Goal: Task Accomplishment & Management: Complete application form

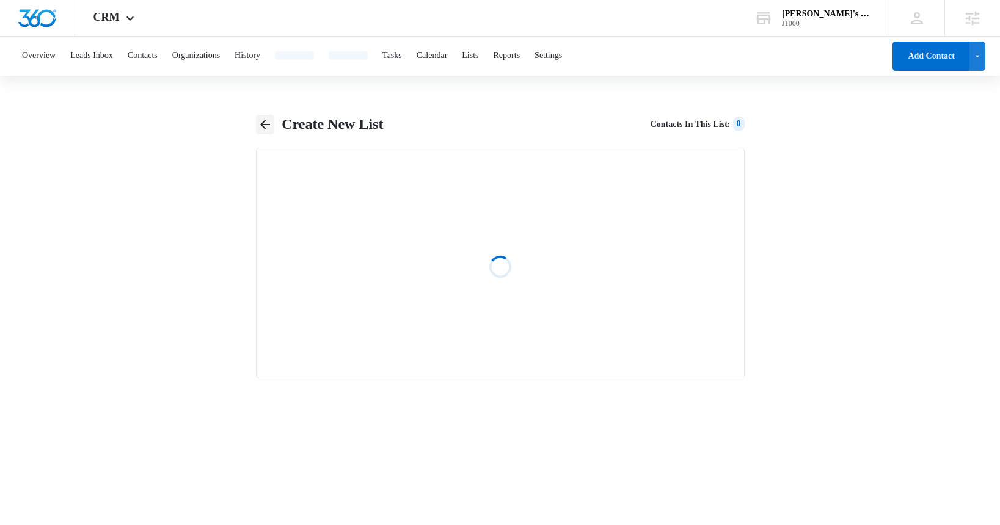
select select "31"
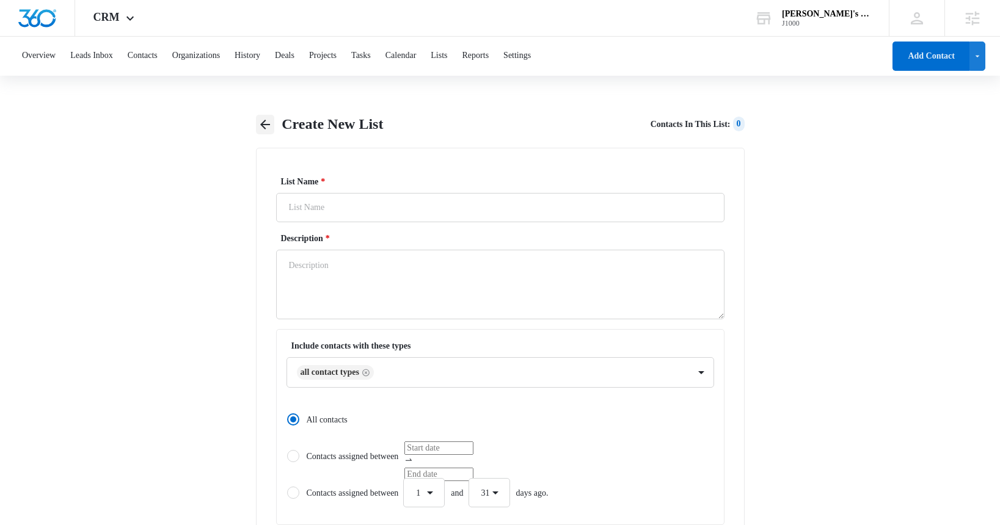
radio input "true"
click at [447, 58] on button "Lists" at bounding box center [439, 56] width 16 height 39
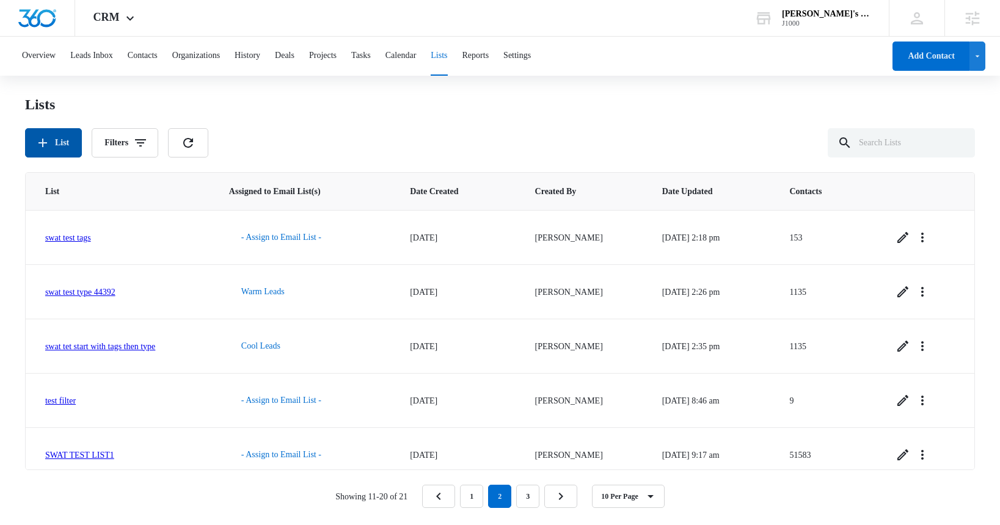
click at [64, 139] on button "List" at bounding box center [53, 142] width 57 height 29
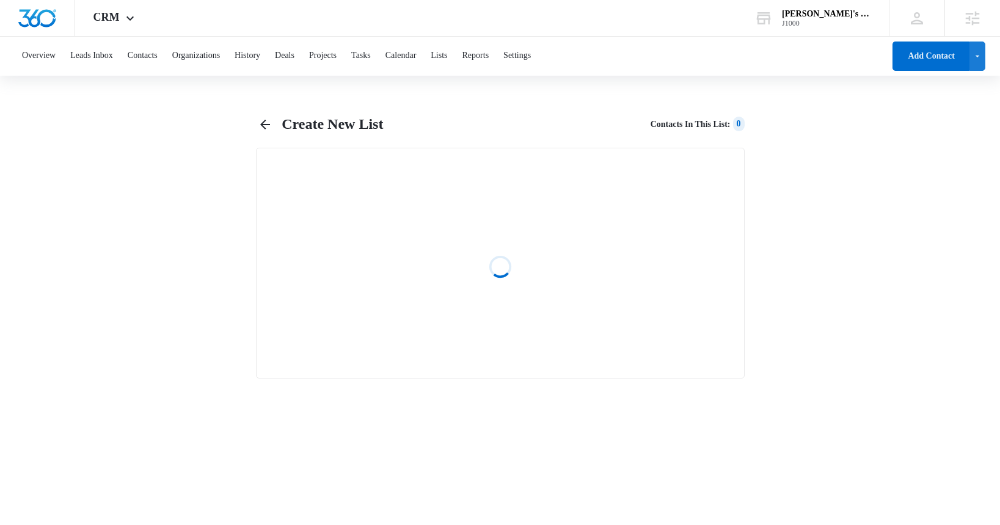
select select "31"
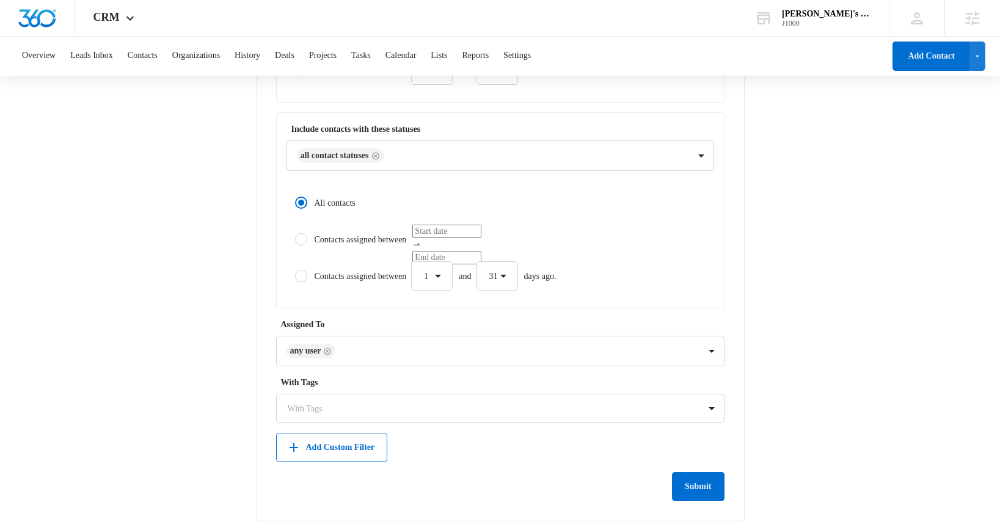
scroll to position [434, 0]
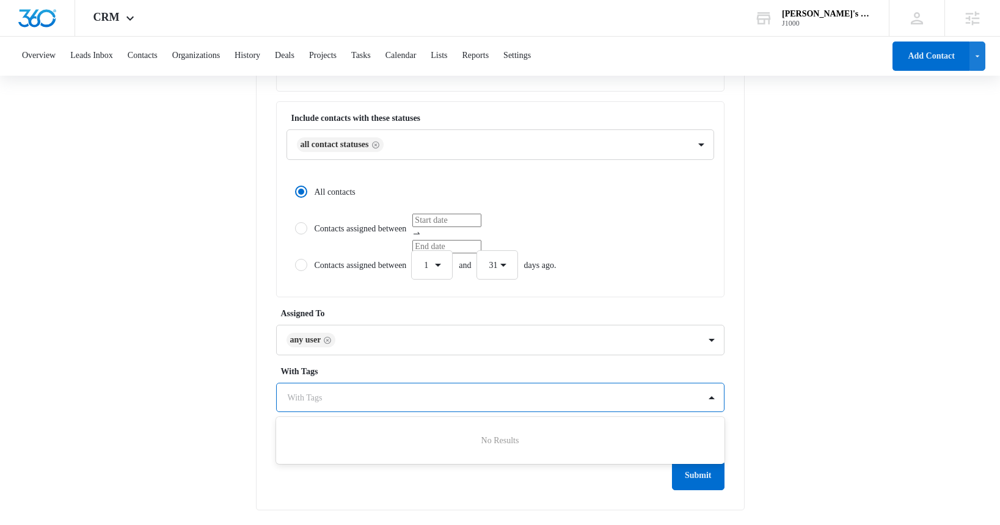
click at [310, 400] on div at bounding box center [493, 397] width 410 height 15
type input "test"
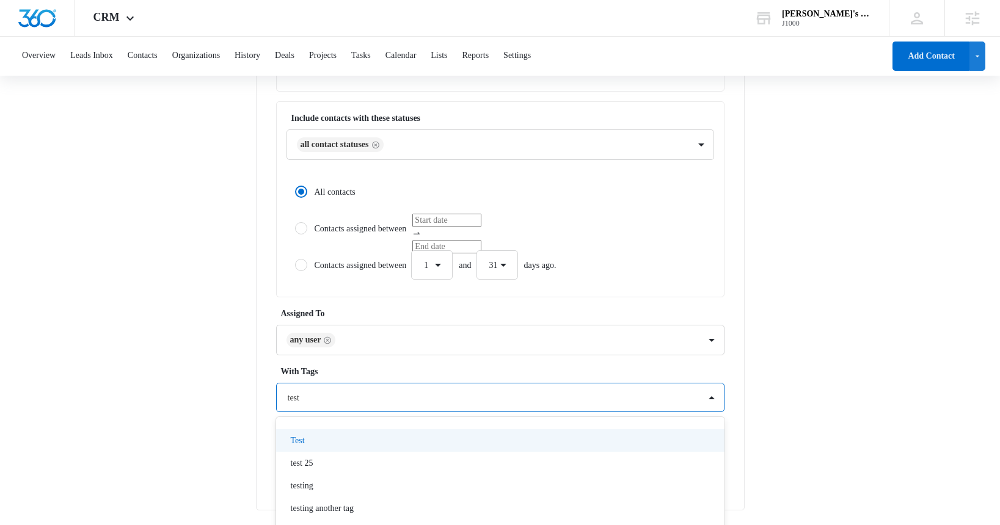
click at [300, 442] on p "Test" at bounding box center [298, 440] width 14 height 13
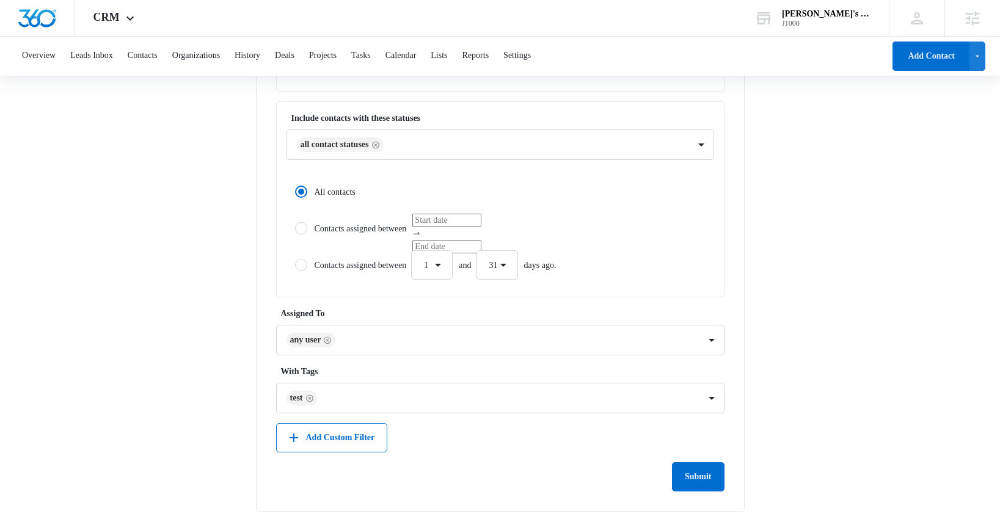
click at [241, 380] on main "Create New List Contacts In This List : 0 List Name * Description * Include con…" at bounding box center [500, 103] width 1000 height 845
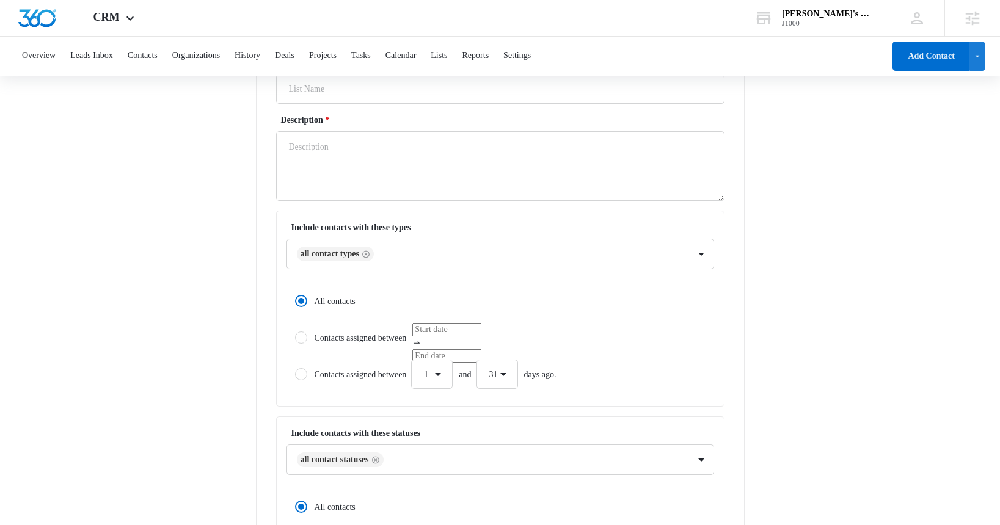
scroll to position [0, 0]
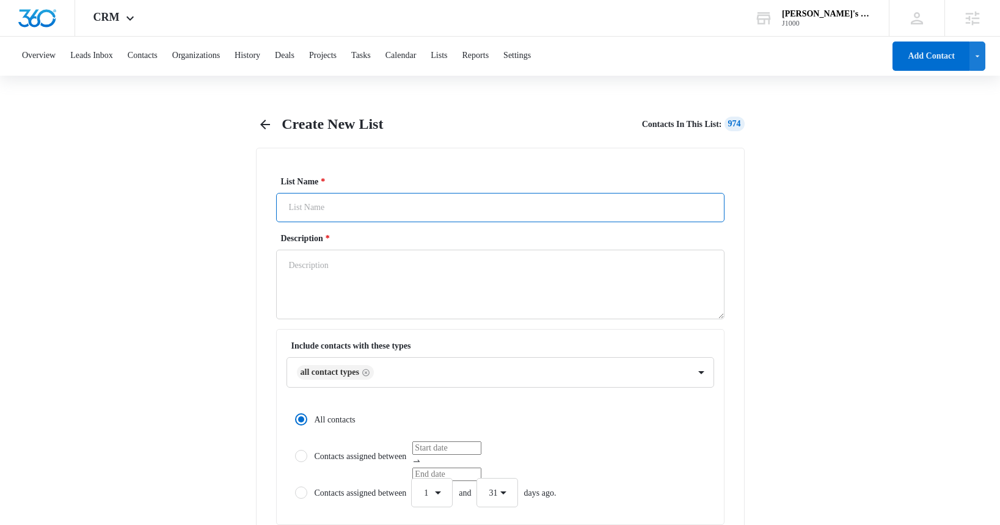
click at [335, 211] on input "List Name *" at bounding box center [500, 207] width 448 height 29
type input "tags stage"
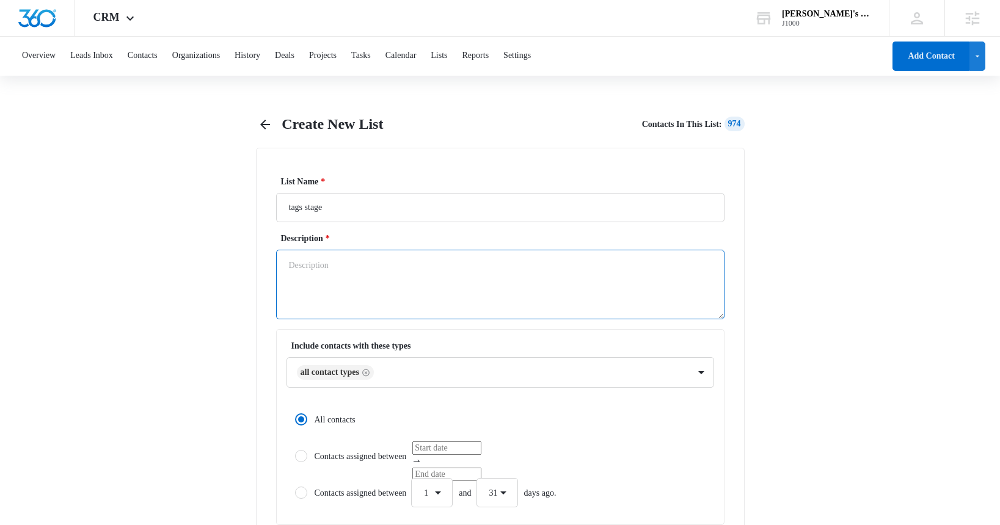
click at [324, 260] on textarea "Description *" at bounding box center [500, 285] width 448 height 70
type textarea "stage"
click at [401, 371] on div "All Contact Types" at bounding box center [499, 372] width 427 height 31
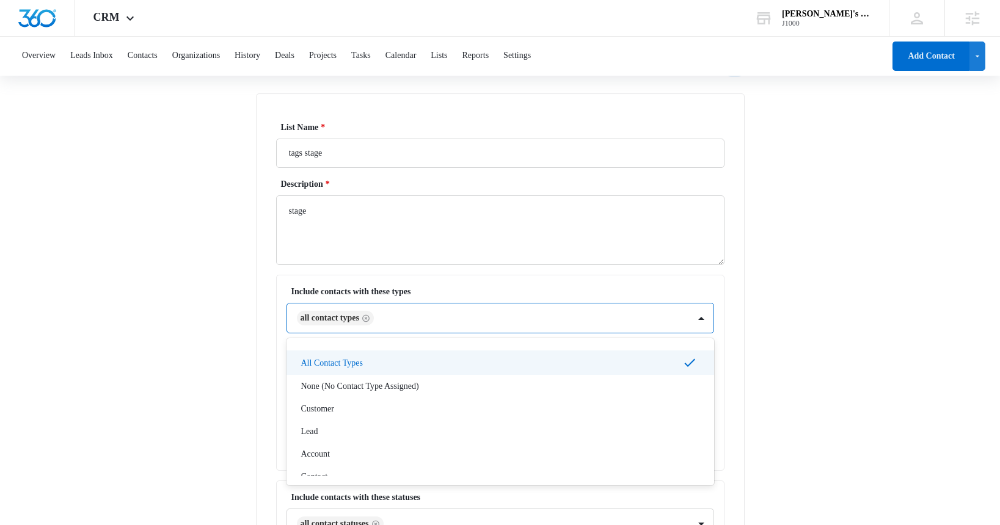
scroll to position [59, 0]
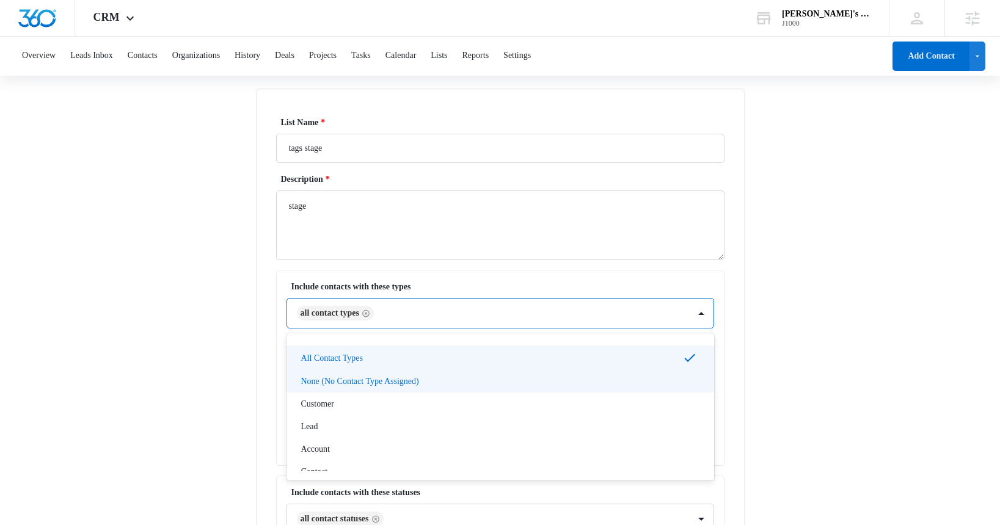
click at [374, 377] on p "None (No Contact Type Assigned)" at bounding box center [360, 381] width 118 height 13
click at [742, 319] on div "List Name * tags stage Description * stage Include contacts with these types op…" at bounding box center [500, 488] width 489 height 798
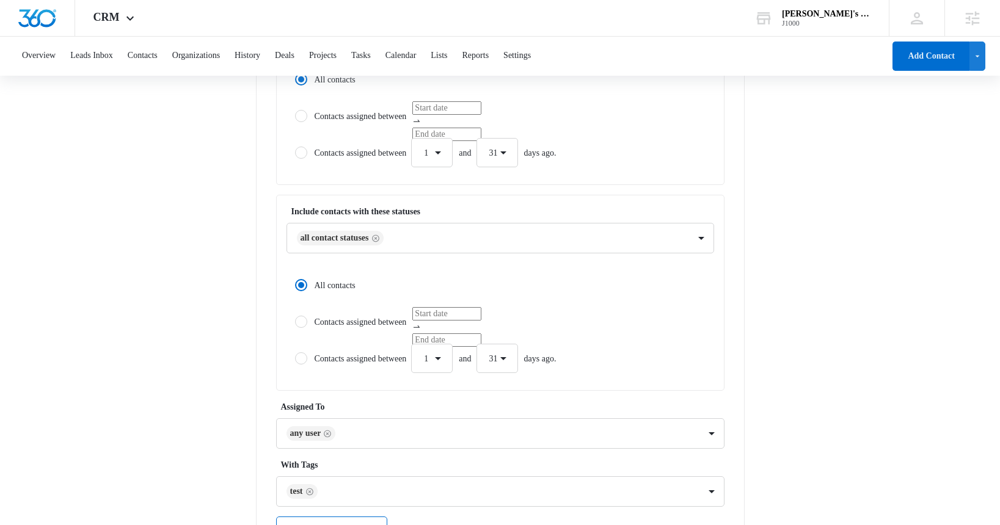
scroll to position [435, 0]
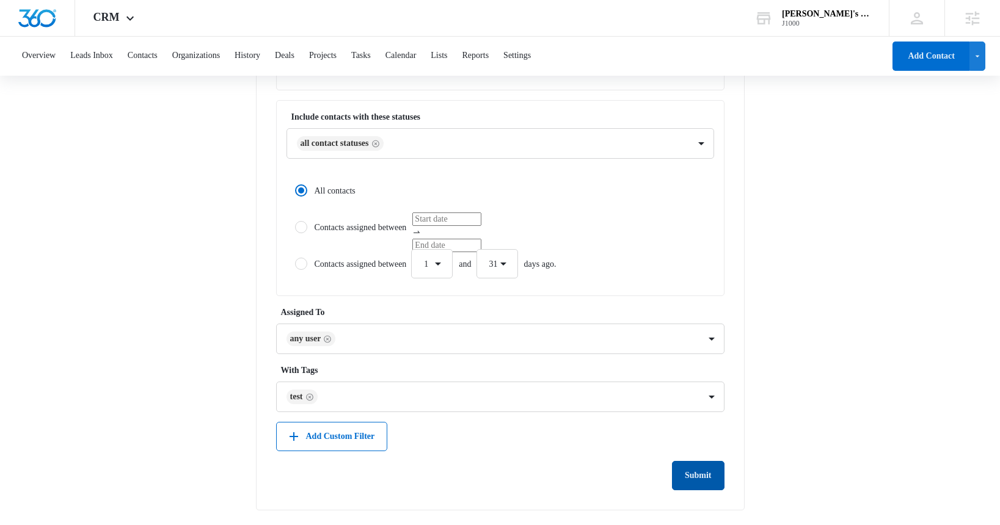
click at [696, 475] on button "Submit" at bounding box center [698, 475] width 53 height 29
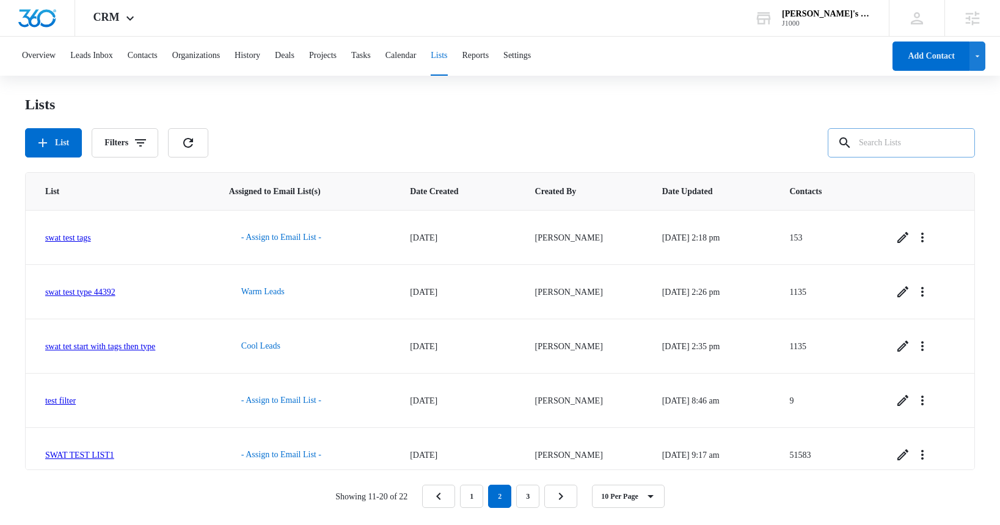
click at [894, 153] on input "text" at bounding box center [900, 142] width 147 height 29
type input "tags"
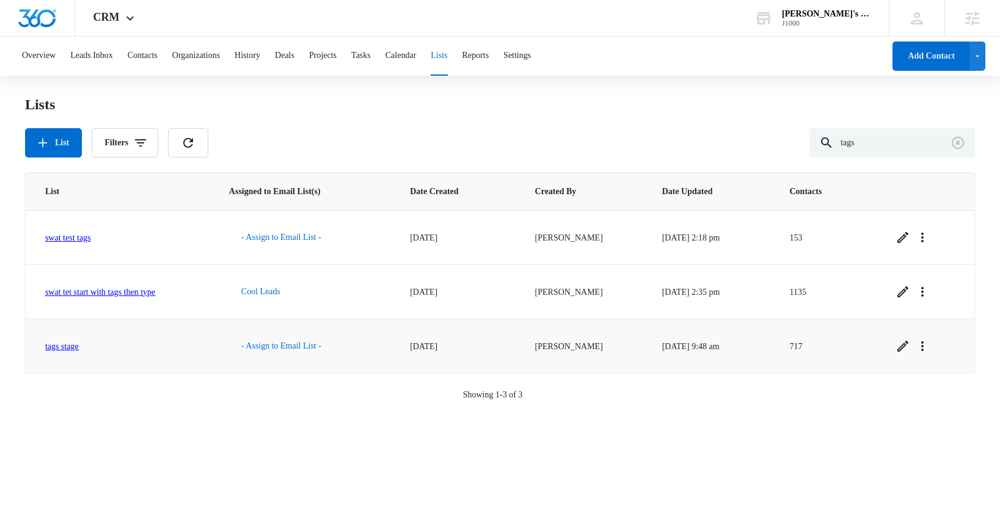
click at [78, 349] on link "tags stage" at bounding box center [62, 346] width 34 height 9
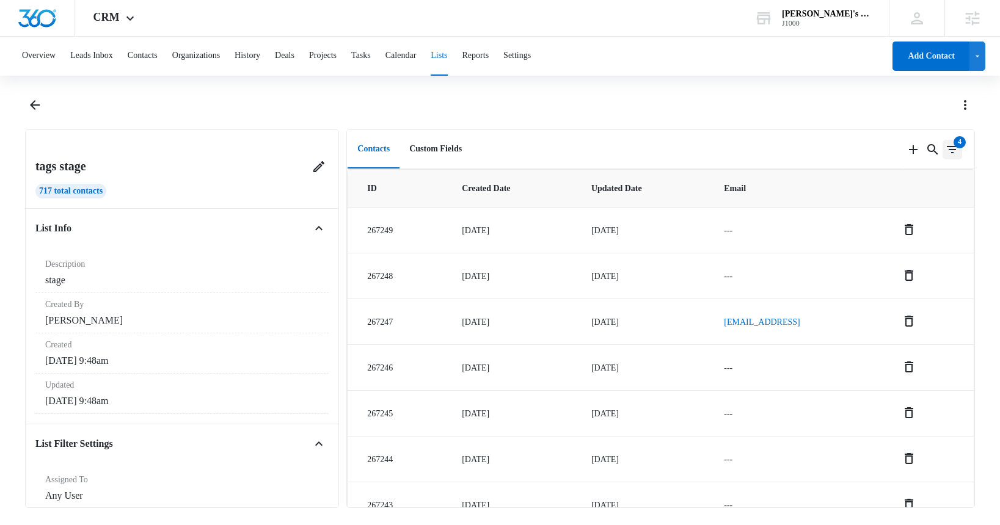
click at [954, 153] on icon "Filters" at bounding box center [952, 149] width 15 height 15
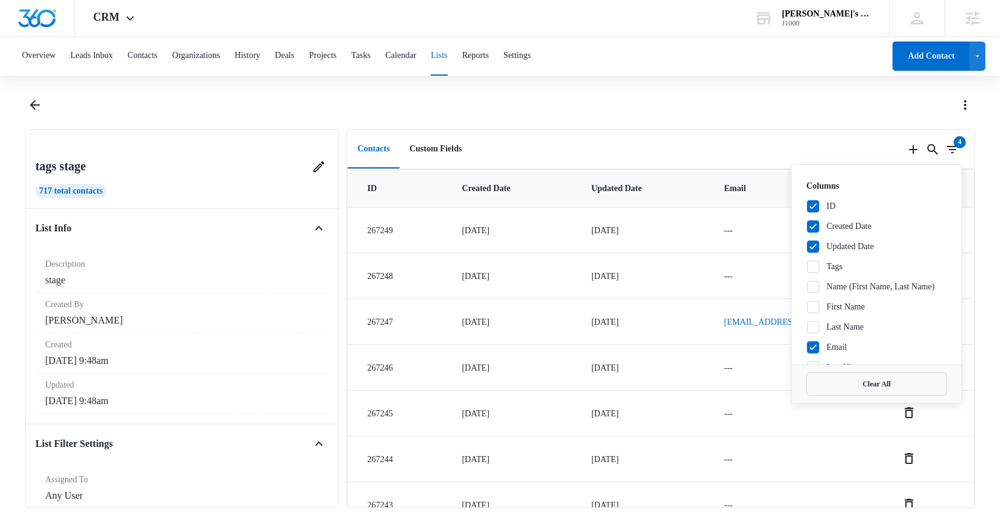
click at [841, 264] on label "Tags" at bounding box center [876, 266] width 140 height 13
click at [807, 266] on input "Tags" at bounding box center [806, 266] width 1 height 1
checkbox input "true"
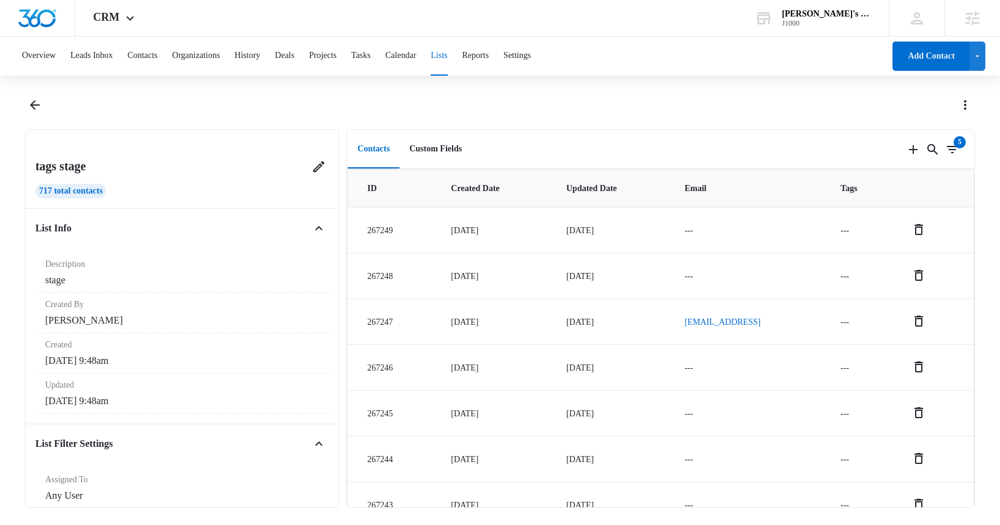
click at [837, 110] on div at bounding box center [512, 105] width 923 height 20
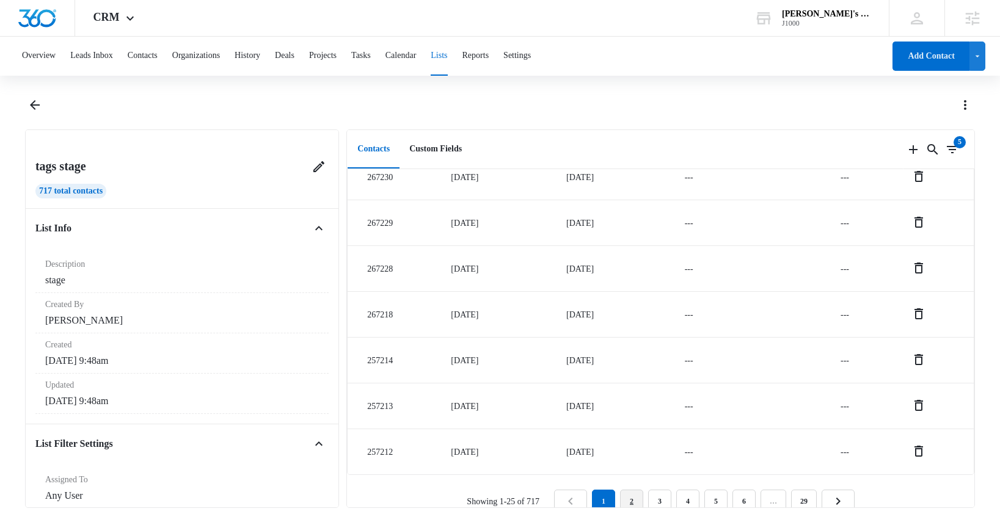
click at [639, 490] on link "2" at bounding box center [631, 501] width 23 height 23
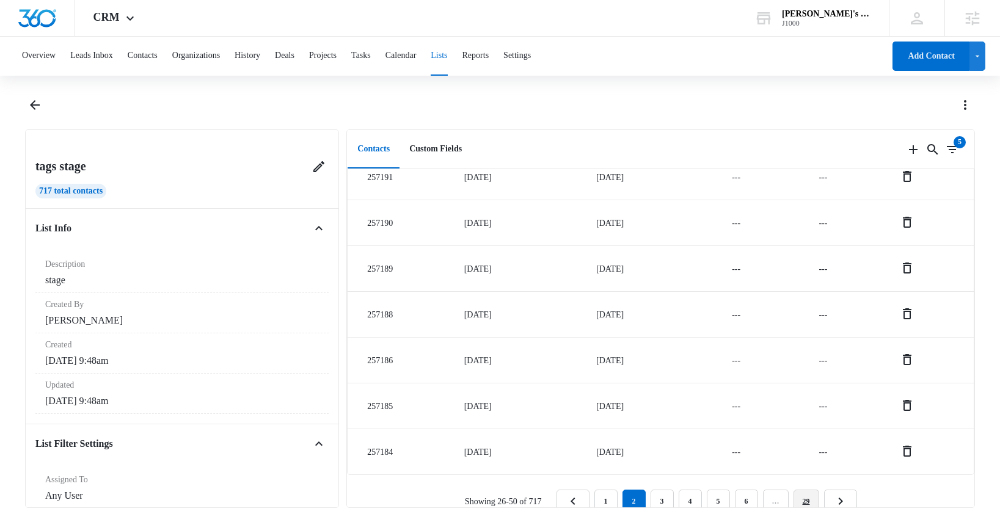
click at [811, 490] on link "29" at bounding box center [806, 501] width 26 height 23
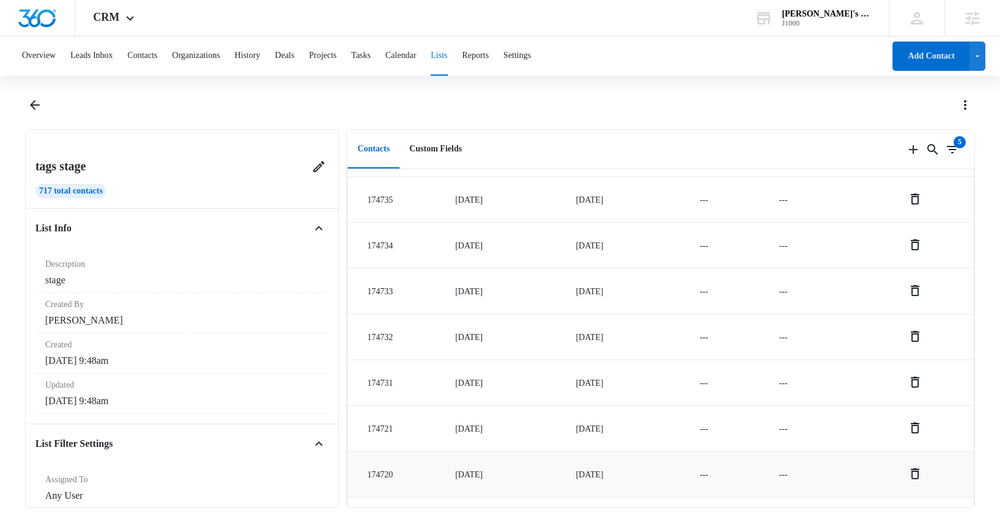
scroll to position [0, 0]
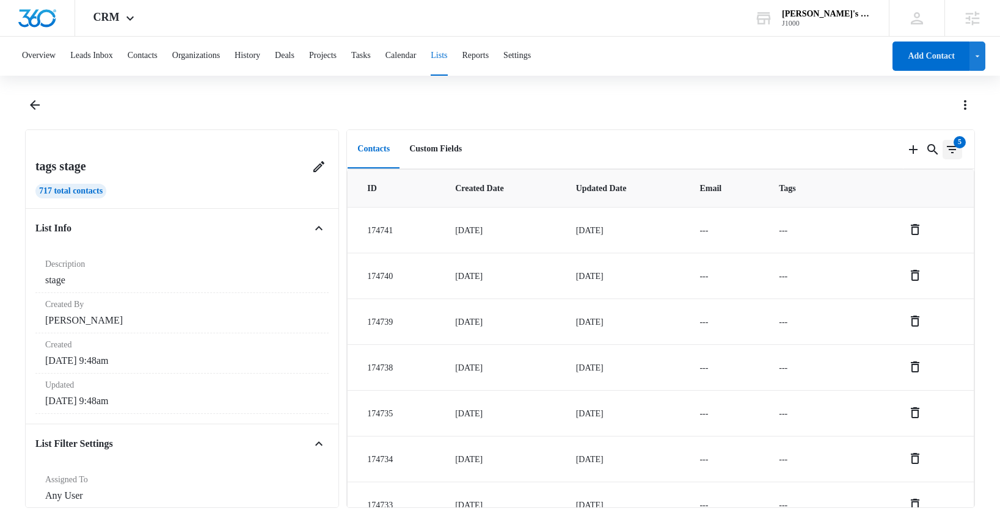
click at [951, 151] on icon "Filters" at bounding box center [952, 149] width 11 height 7
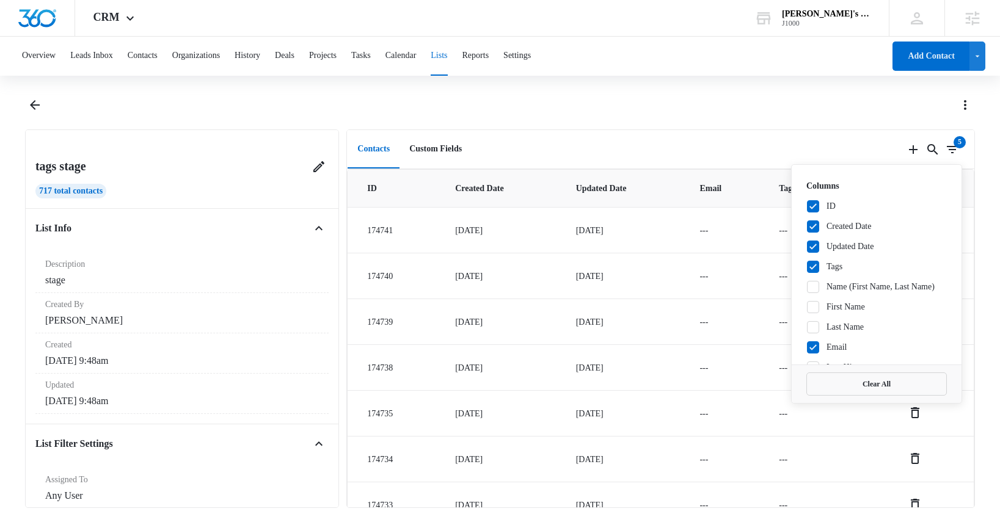
click at [843, 286] on label "Name (First Name, Last Name)" at bounding box center [876, 286] width 140 height 13
click at [807, 286] on input "Name (First Name, Last Name)" at bounding box center [806, 286] width 1 height 1
checkbox input "true"
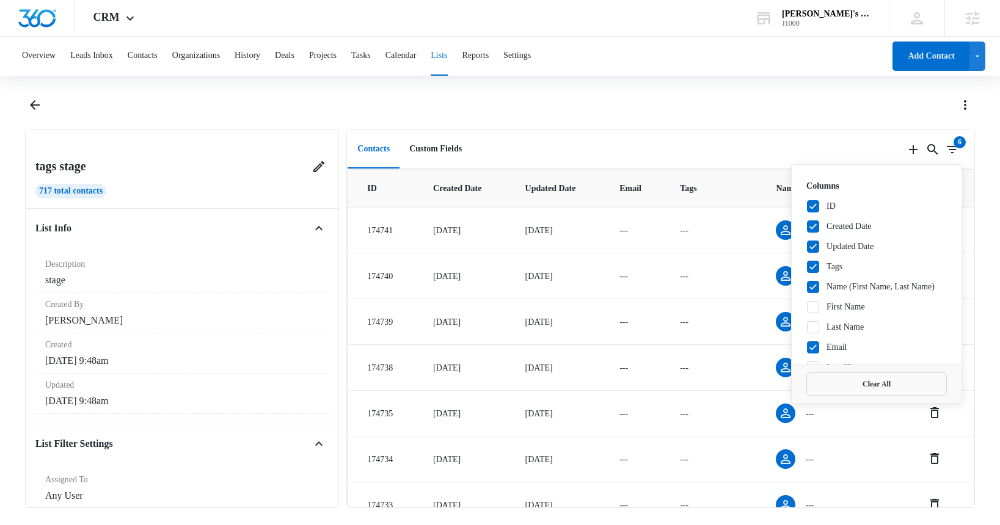
click at [837, 117] on div at bounding box center [500, 112] width 950 height 34
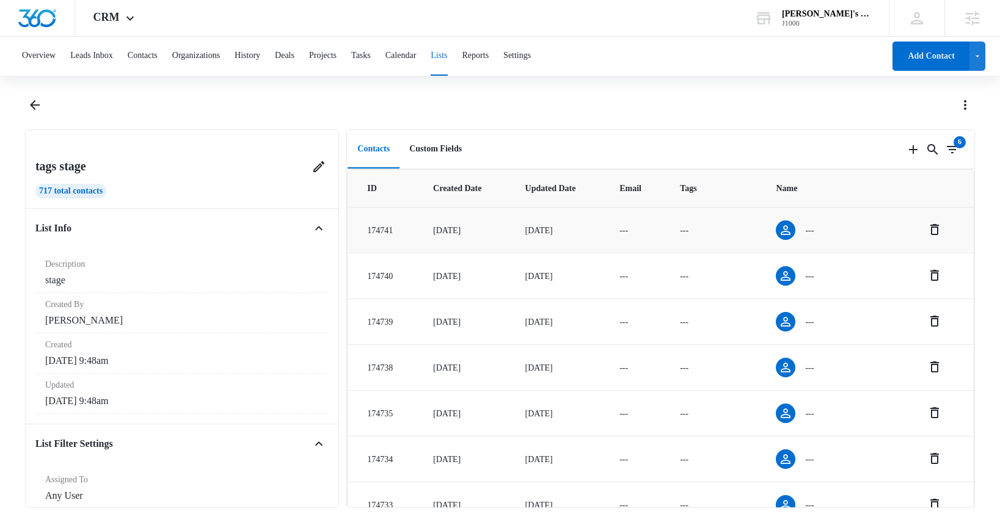
click at [813, 230] on p "---" at bounding box center [809, 230] width 9 height 13
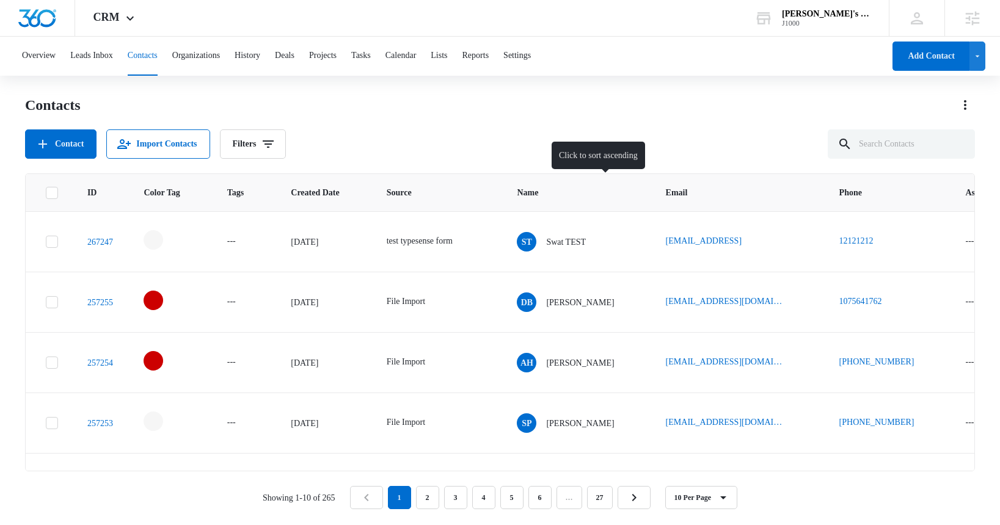
click at [567, 196] on span "Name" at bounding box center [567, 192] width 101 height 13
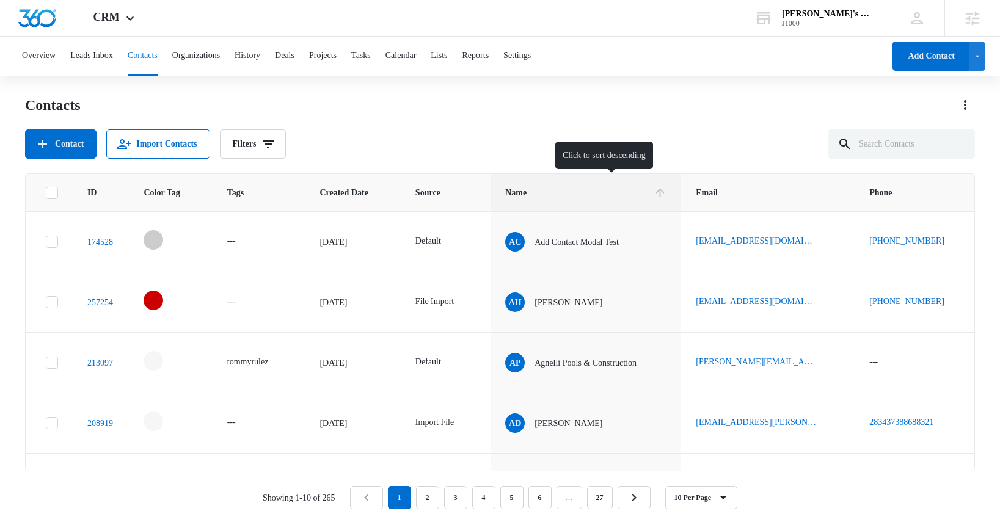
click at [554, 193] on span "Name" at bounding box center [577, 192] width 144 height 13
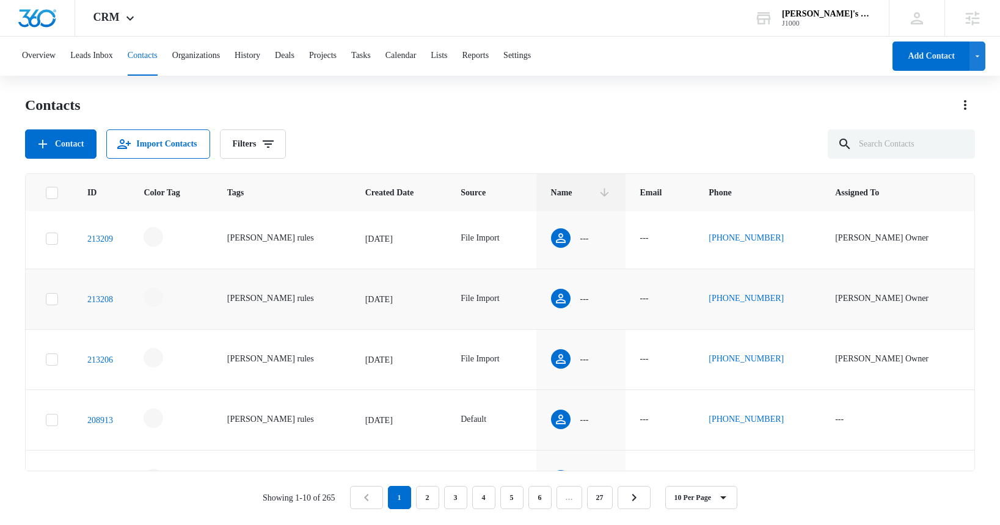
scroll to position [345, 0]
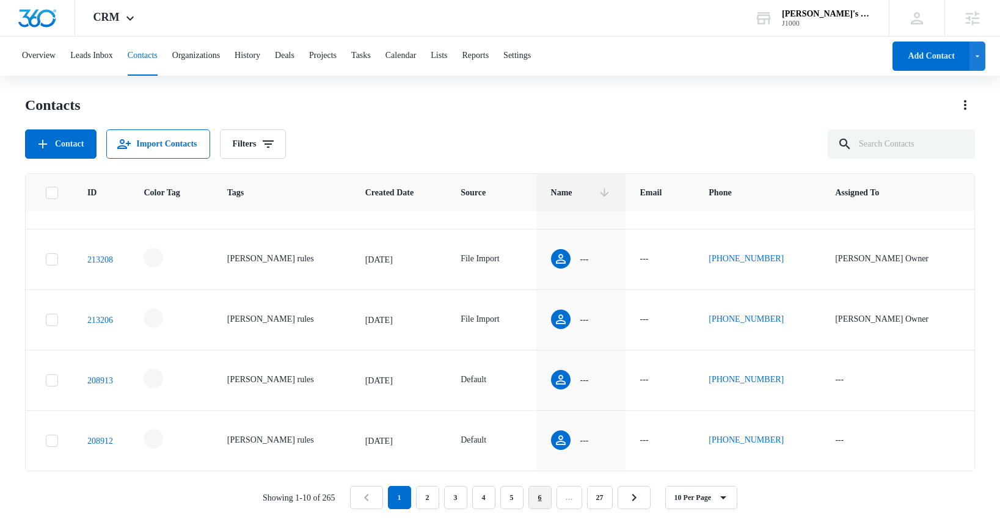
click at [548, 498] on link "6" at bounding box center [539, 497] width 23 height 23
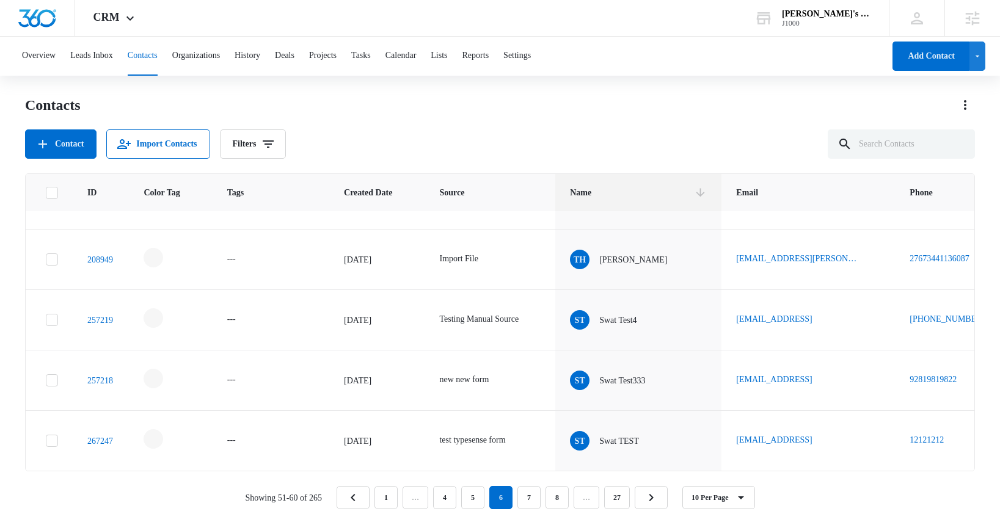
scroll to position [0, 0]
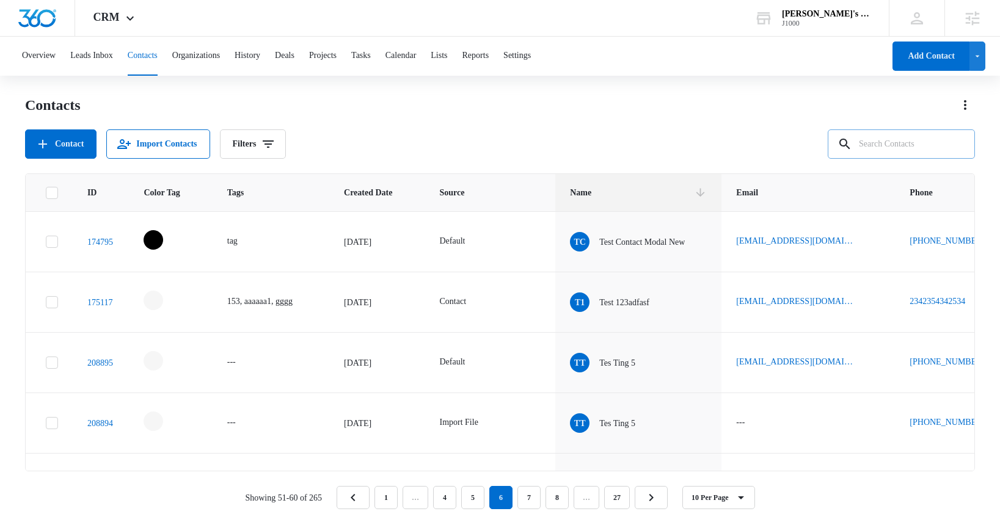
click at [859, 150] on input "text" at bounding box center [900, 143] width 147 height 29
click at [275, 145] on icon "Filters" at bounding box center [268, 144] width 15 height 15
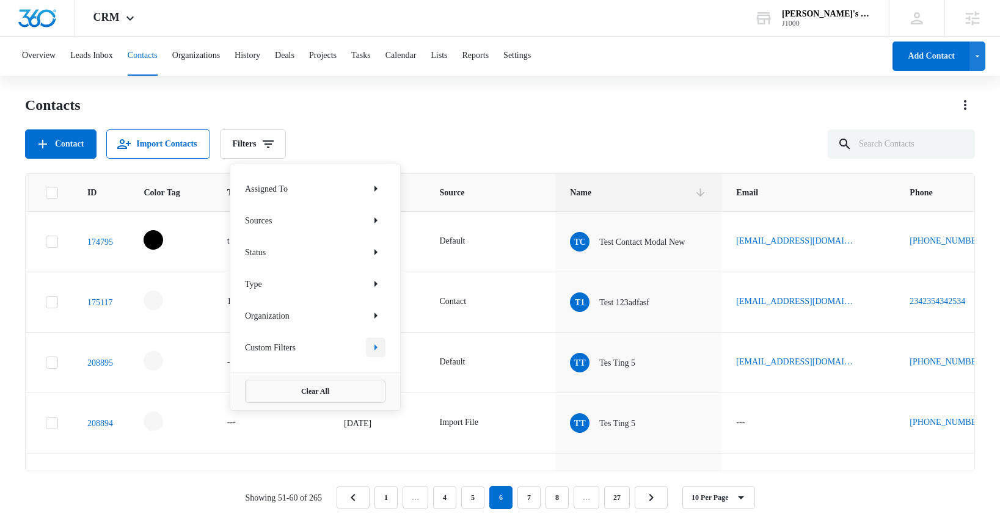
click at [374, 349] on icon "Show Custom Filters filters" at bounding box center [375, 347] width 3 height 6
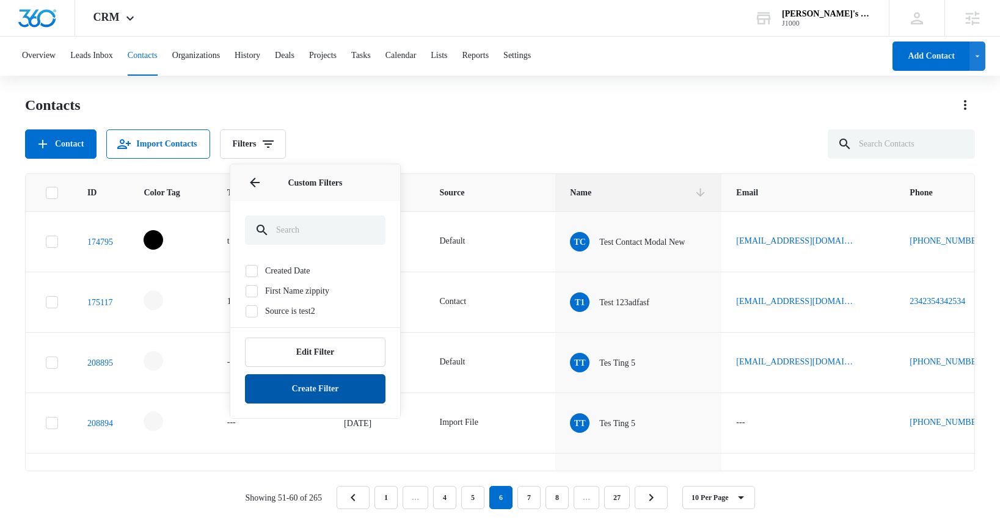
click at [320, 391] on button "Create Filter" at bounding box center [315, 388] width 140 height 29
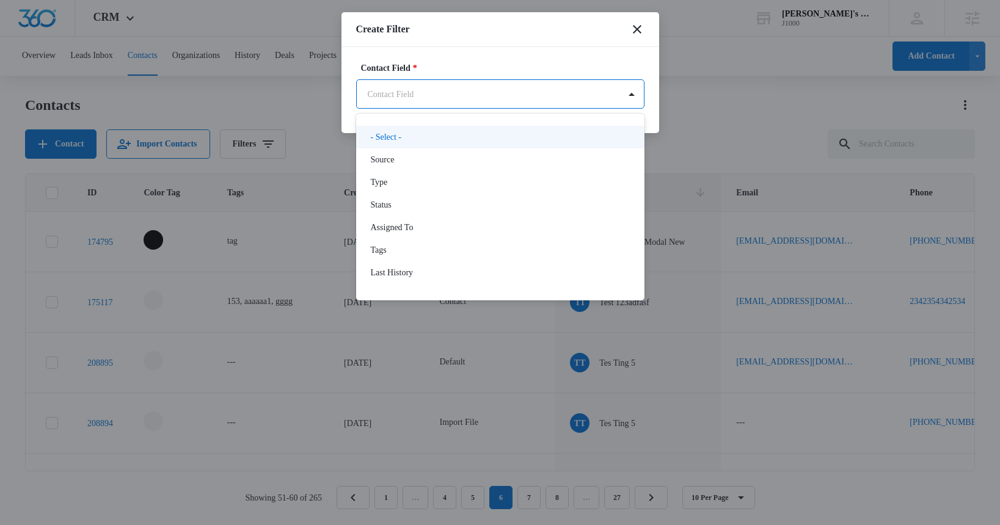
click at [451, 93] on body "CRM Apps Reputation Websites Forms CRM Email Social Shop Payments POS Content A…" at bounding box center [500, 262] width 1000 height 524
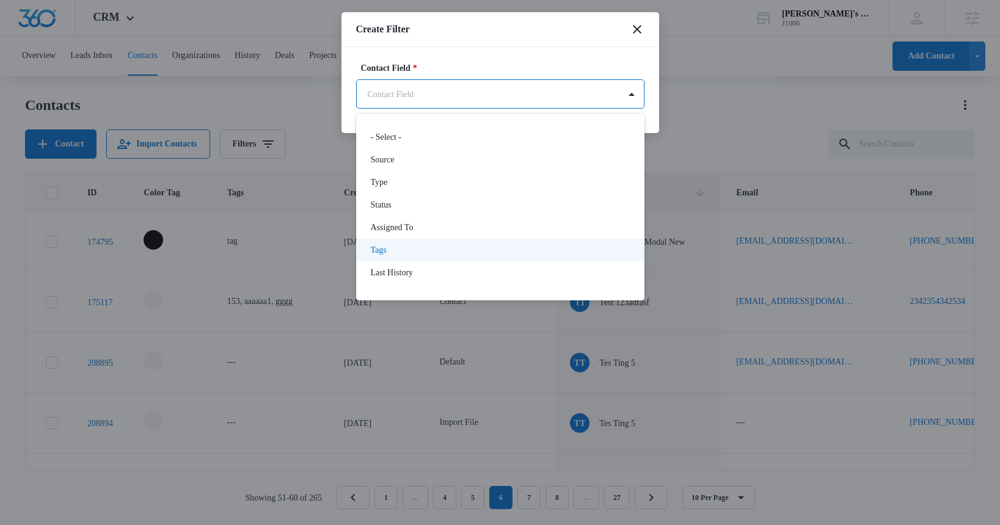
click at [405, 250] on div "Tags" at bounding box center [499, 250] width 256 height 13
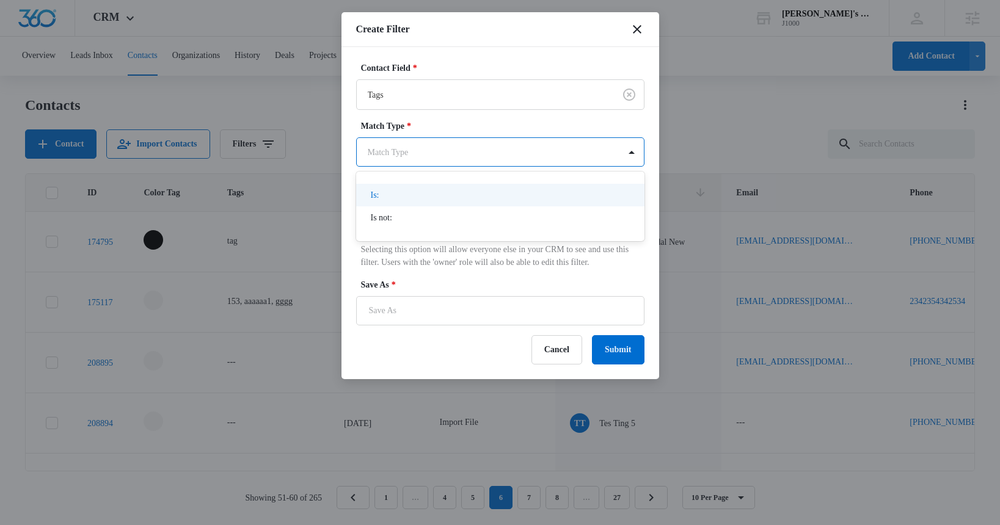
click at [427, 150] on body "CRM Apps Reputation Websites Forms CRM Email Social Shop Payments POS Content A…" at bounding box center [500, 262] width 1000 height 524
click at [399, 198] on div "Is:" at bounding box center [499, 195] width 256 height 13
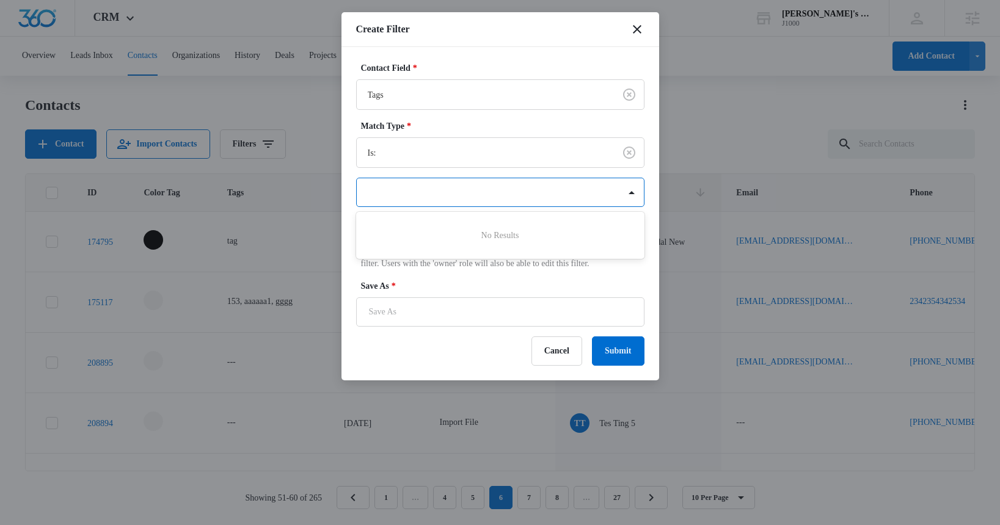
click at [401, 196] on div at bounding box center [493, 192] width 250 height 15
type input "test"
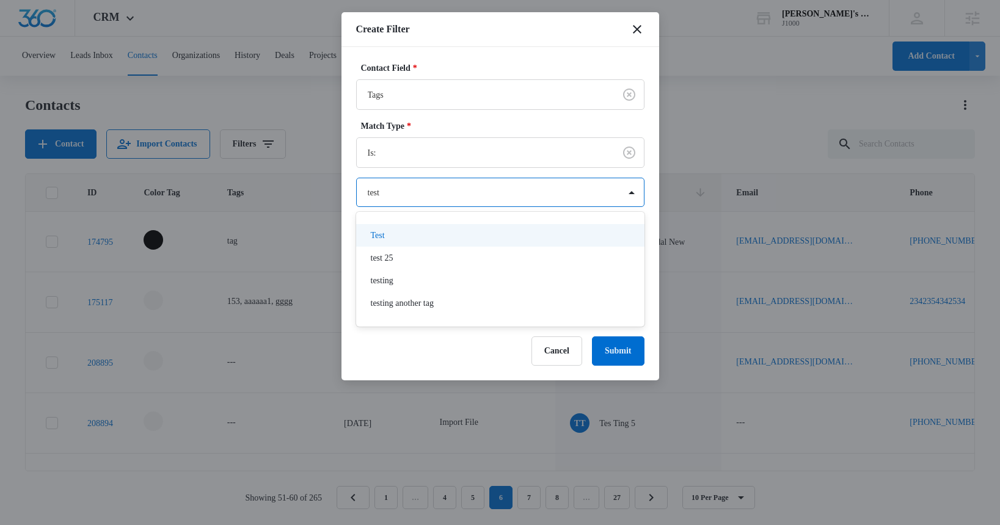
click at [390, 237] on div "Test" at bounding box center [499, 235] width 256 height 13
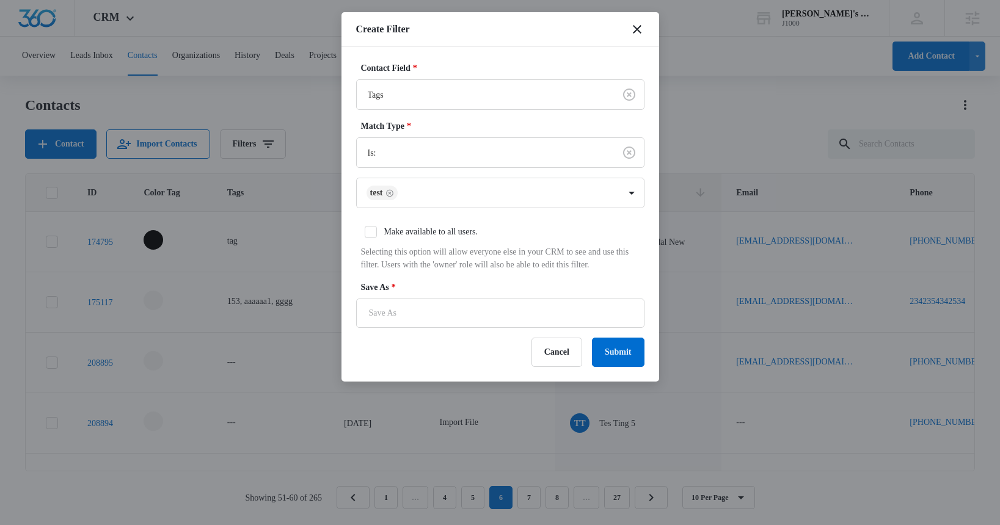
click at [470, 172] on div "Match Type * Is: Test Make available to all users. Selecting this option will a…" at bounding box center [500, 243] width 288 height 247
click at [487, 327] on input "Save As *" at bounding box center [500, 313] width 288 height 29
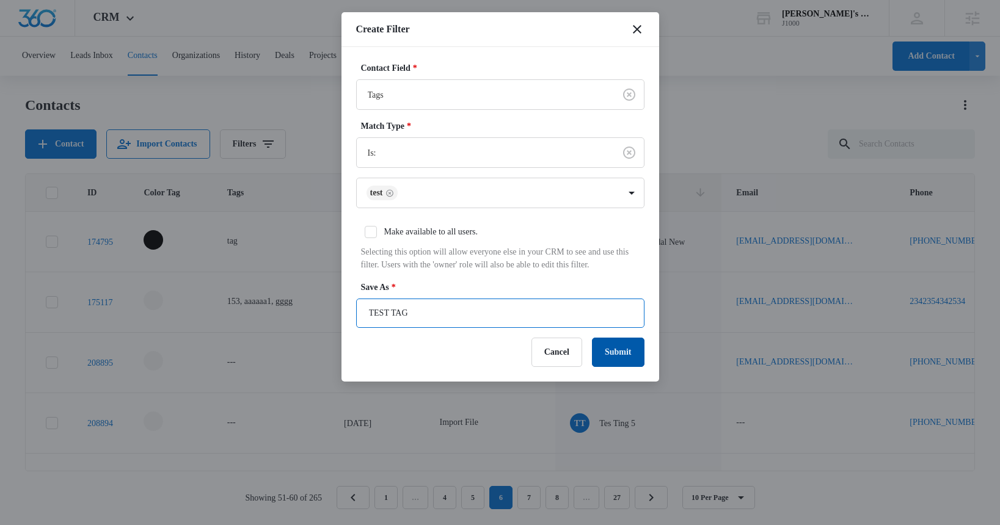
type input "TEST TAG"
click at [627, 367] on button "Submit" at bounding box center [618, 352] width 53 height 29
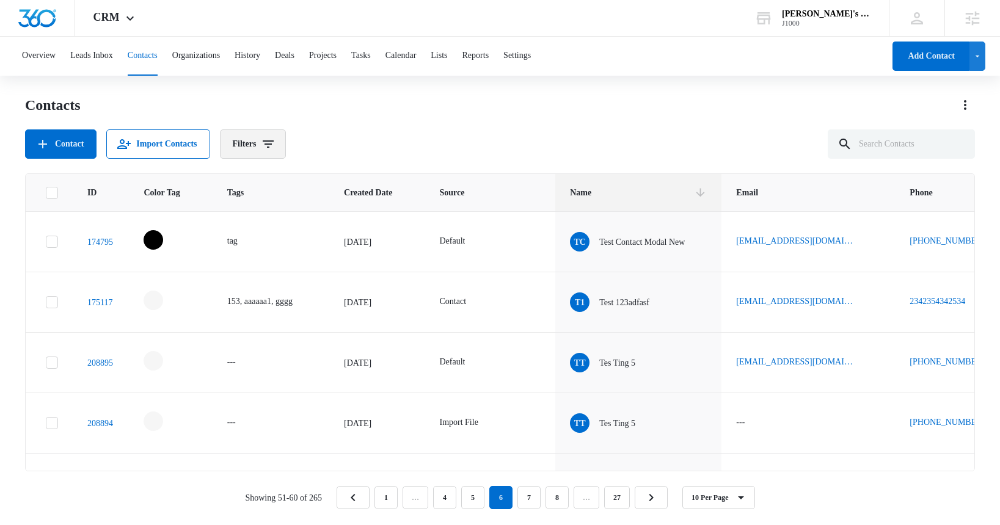
click at [275, 148] on icon "Filters" at bounding box center [268, 144] width 15 height 15
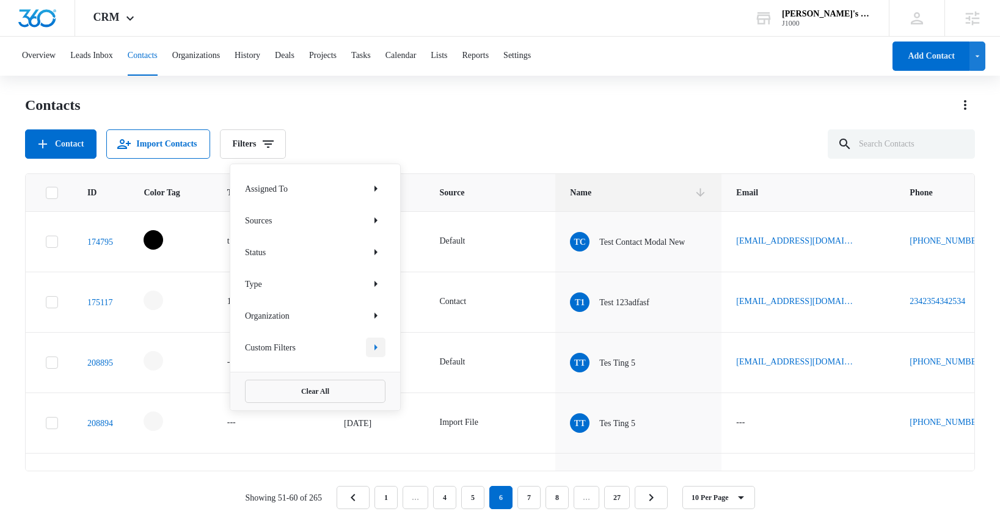
click at [374, 349] on icon "Show Custom Filters filters" at bounding box center [375, 347] width 3 height 6
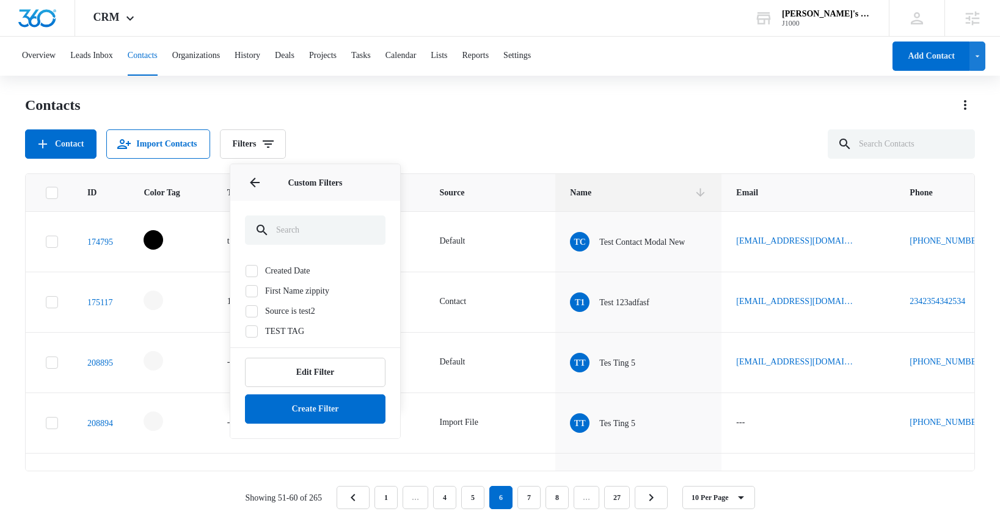
click at [280, 331] on label "TEST TAG" at bounding box center [315, 331] width 140 height 13
click at [245, 331] on input "TEST TAG" at bounding box center [245, 331] width 1 height 1
checkbox input "true"
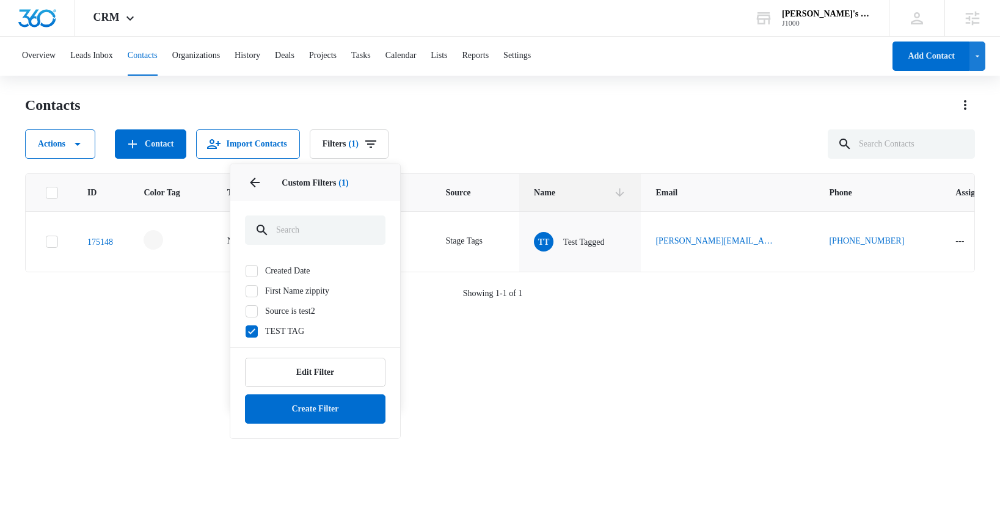
click at [481, 140] on div "Actions Contact Import Contacts Filters (1) Assigned To Sources Status Type Org…" at bounding box center [500, 143] width 950 height 29
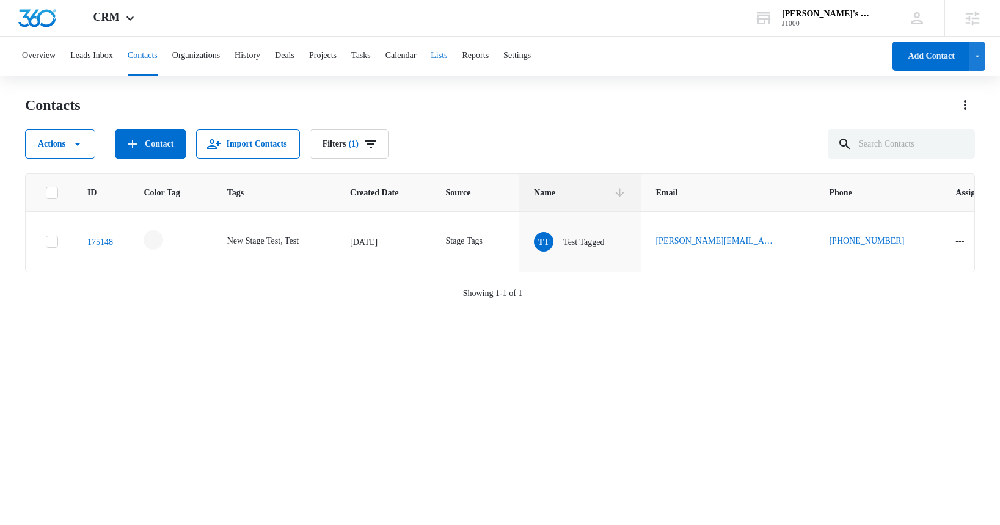
click at [447, 57] on button "Lists" at bounding box center [439, 56] width 16 height 39
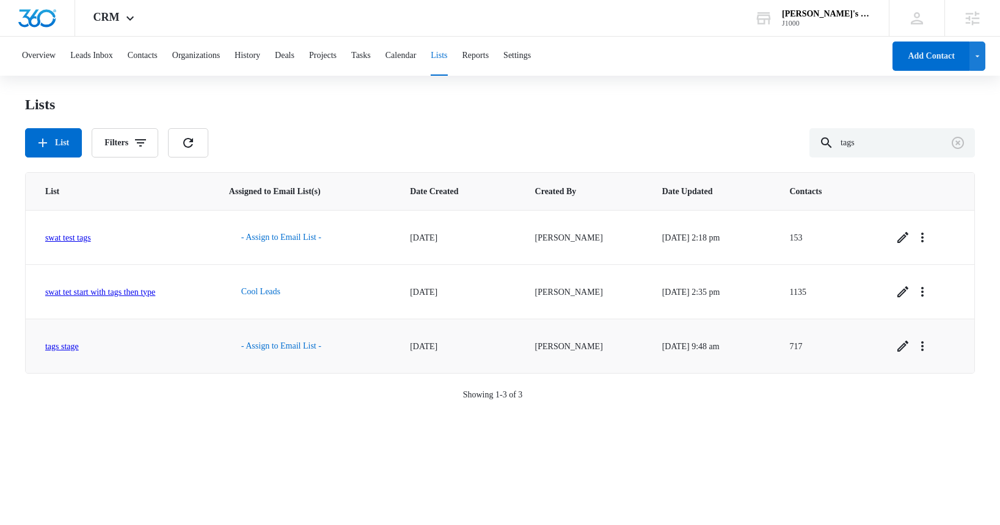
click at [68, 349] on link "tags stage" at bounding box center [62, 346] width 34 height 9
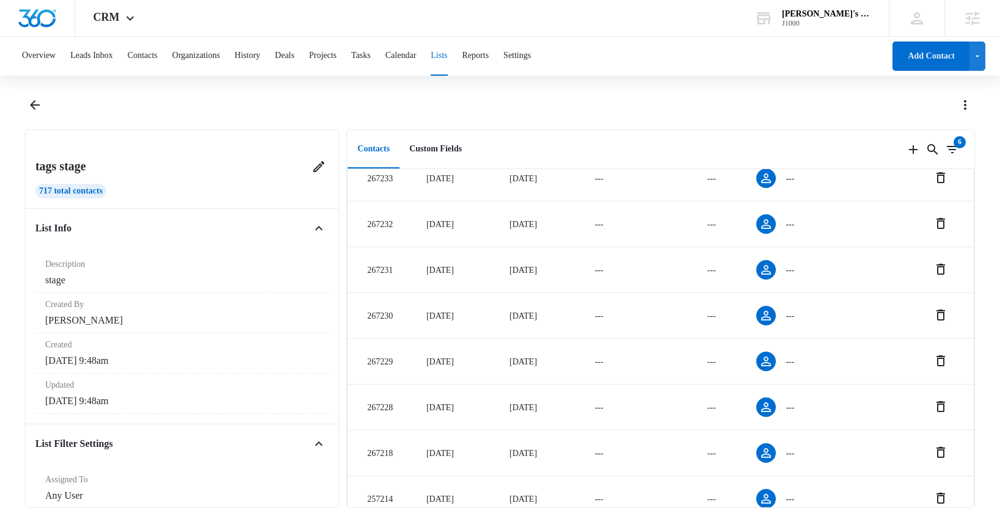
scroll to position [878, 0]
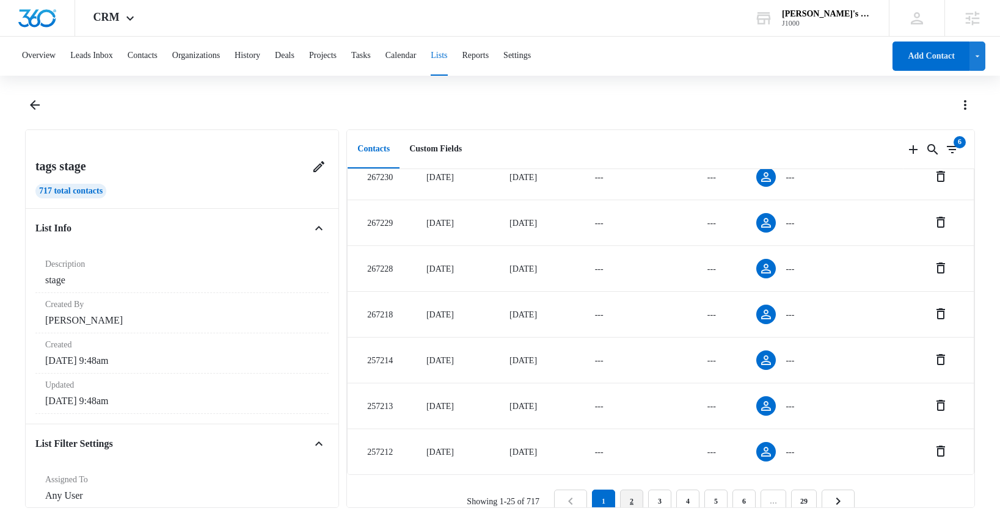
click at [639, 490] on link "2" at bounding box center [631, 501] width 23 height 23
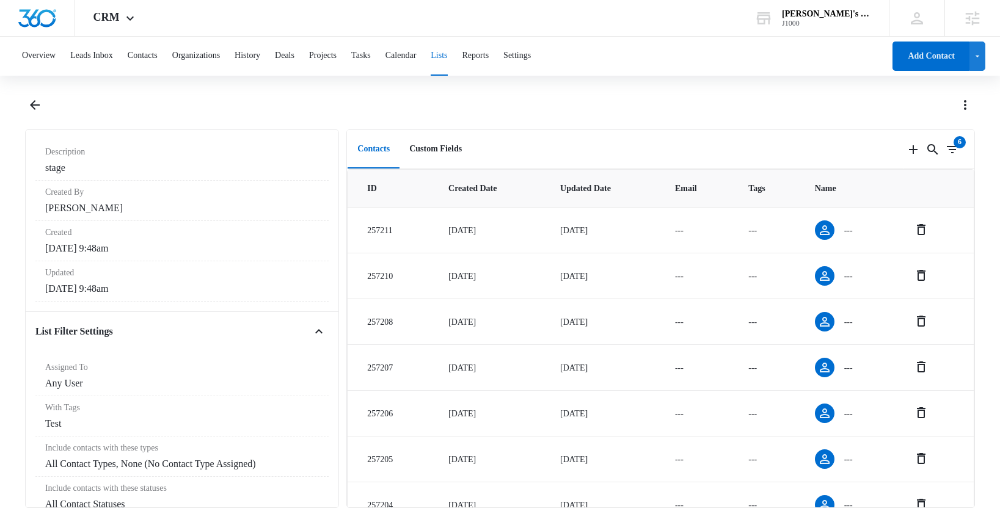
scroll to position [137, 0]
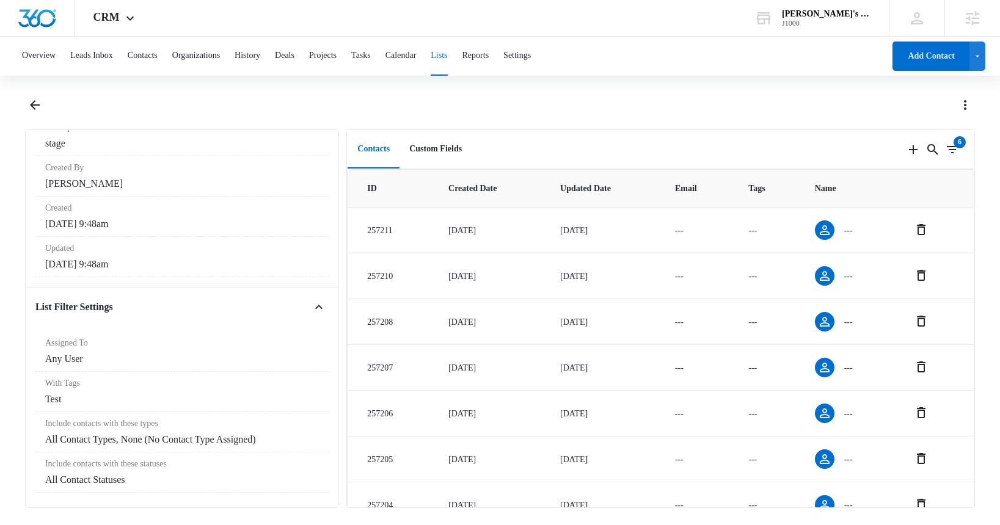
click at [447, 56] on button "Lists" at bounding box center [439, 56] width 16 height 39
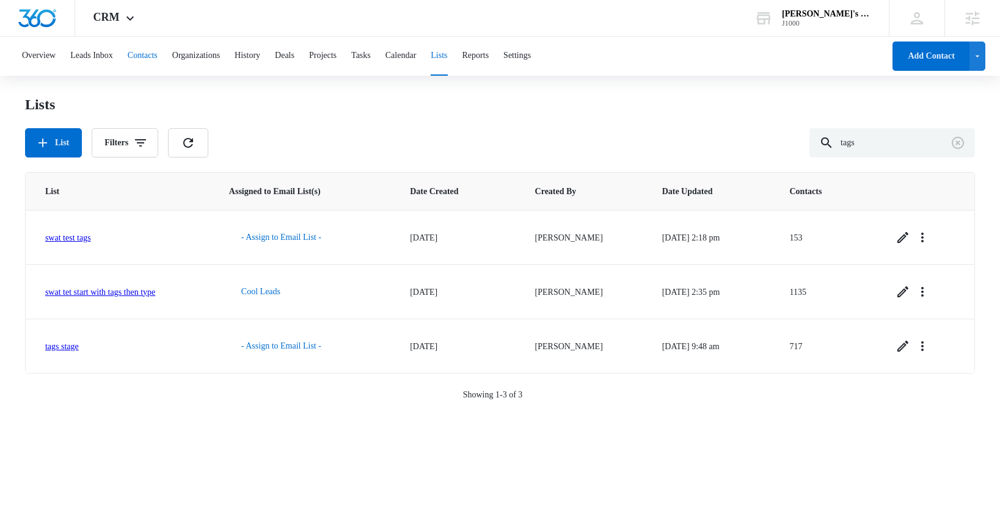
click at [151, 57] on button "Contacts" at bounding box center [143, 56] width 30 height 39
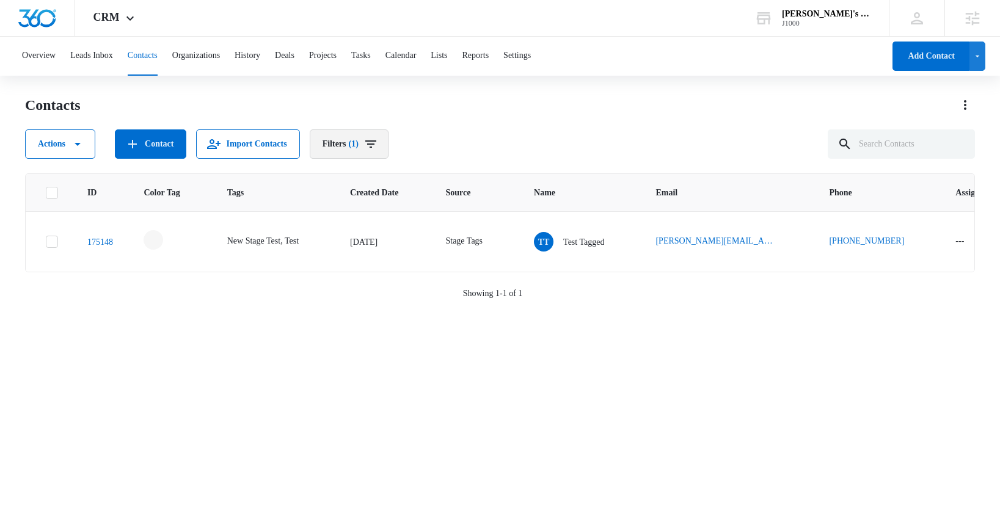
click at [378, 142] on icon "Filters" at bounding box center [370, 144] width 15 height 15
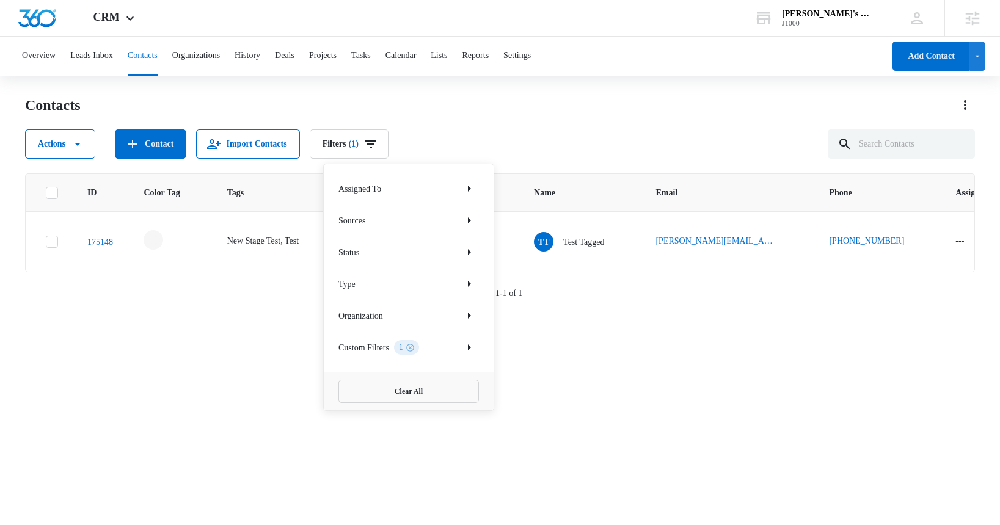
click at [415, 349] on icon "Clear" at bounding box center [409, 347] width 9 height 9
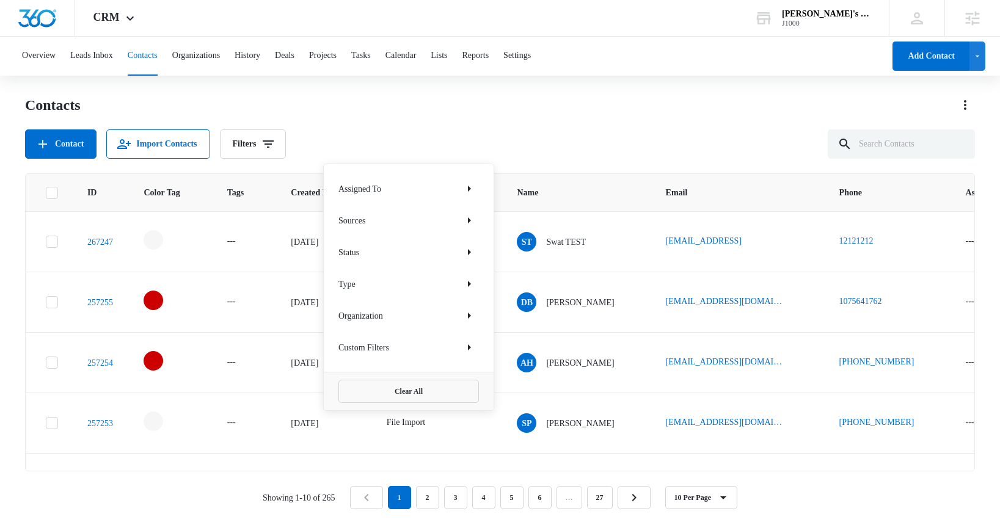
click at [312, 108] on div "Contacts" at bounding box center [500, 105] width 950 height 20
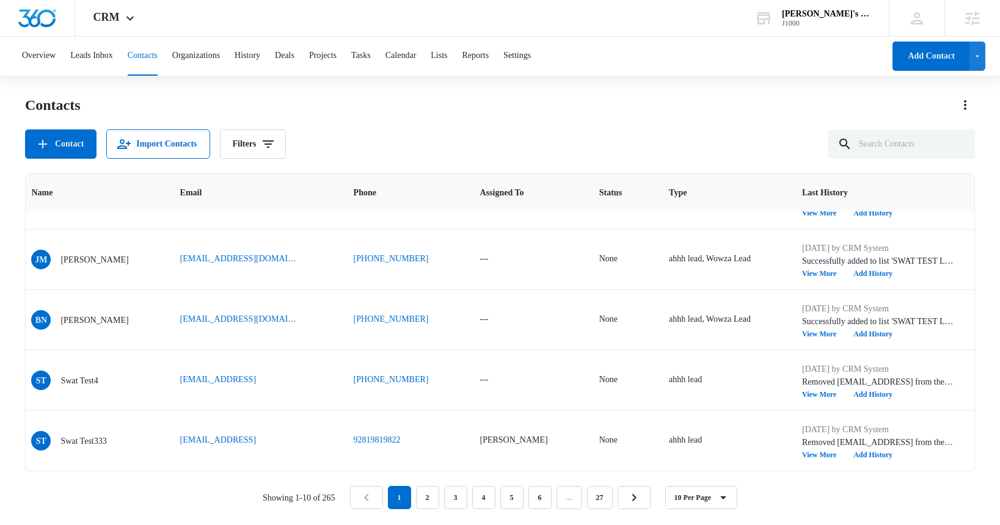
scroll to position [0, 503]
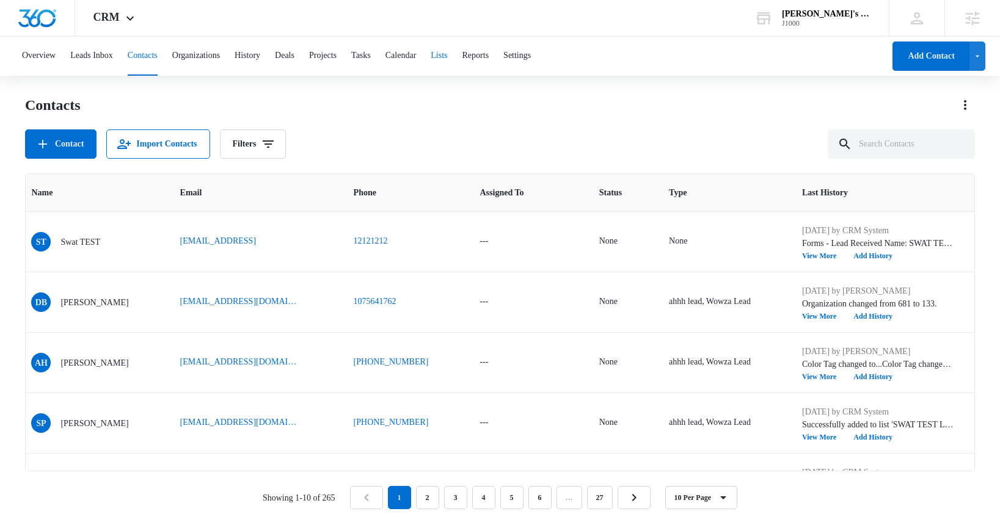
click at [447, 59] on button "Lists" at bounding box center [439, 56] width 16 height 39
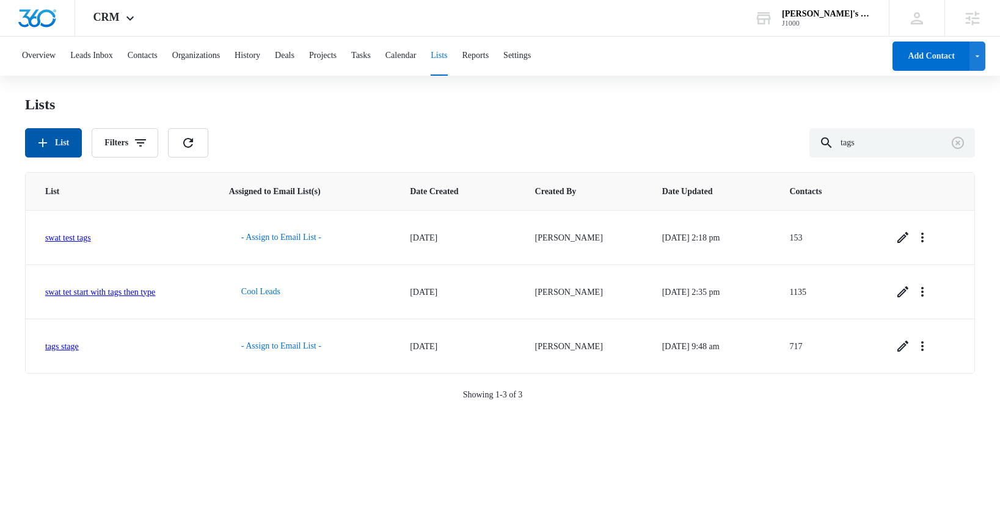
click at [56, 140] on button "List" at bounding box center [53, 142] width 57 height 29
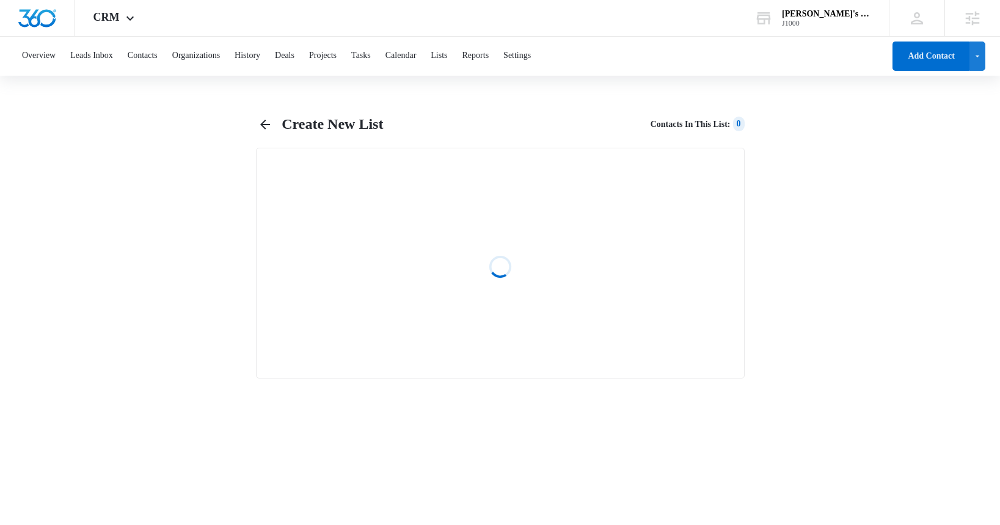
select select "31"
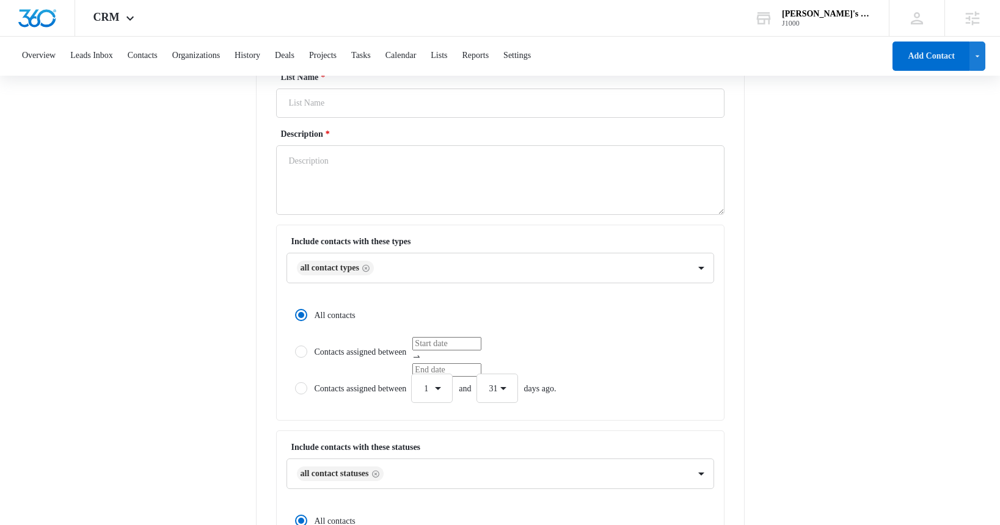
scroll to position [153, 0]
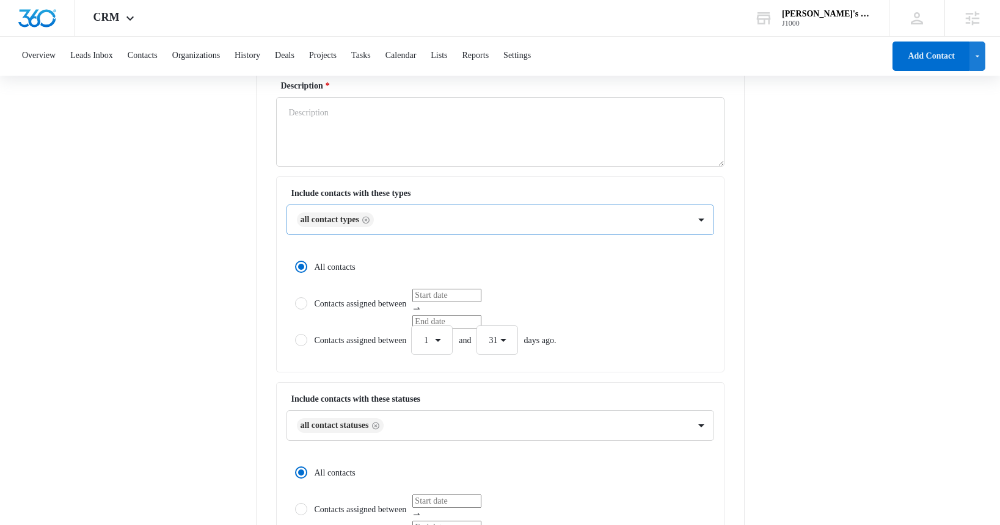
click at [370, 221] on icon "Remove All Contact Types" at bounding box center [366, 220] width 9 height 9
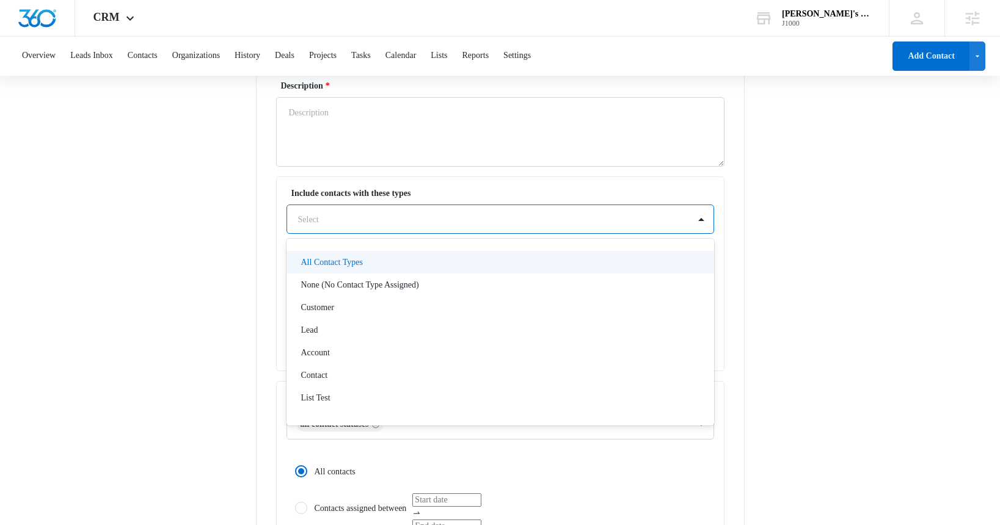
click at [377, 221] on div at bounding box center [485, 219] width 375 height 15
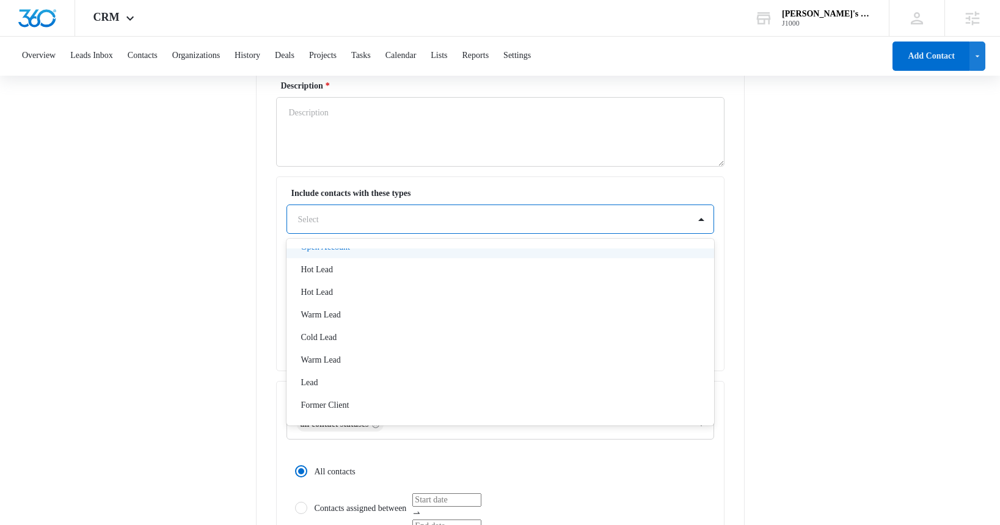
scroll to position [289, 0]
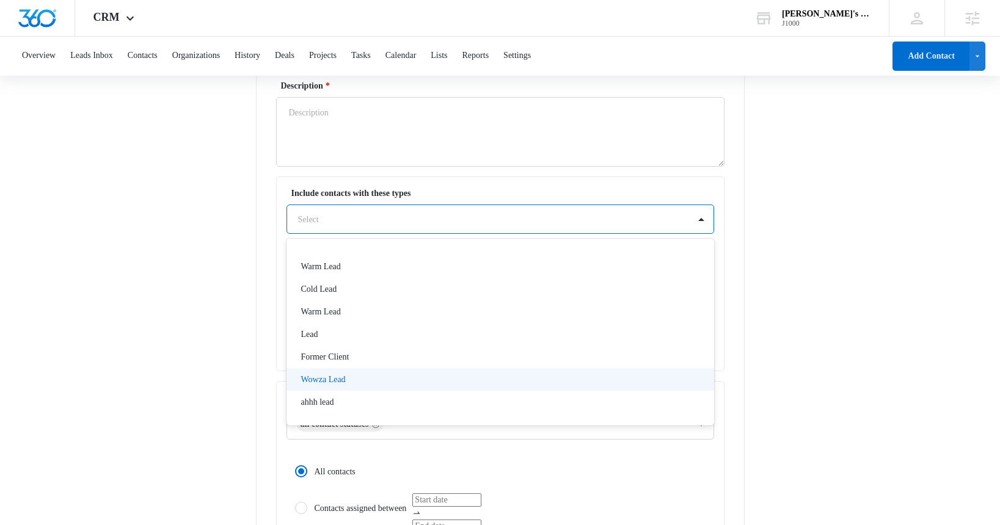
click at [363, 376] on div "Wowza Lead" at bounding box center [499, 379] width 396 height 13
click at [457, 189] on label "Include contacts with these types" at bounding box center [504, 193] width 427 height 13
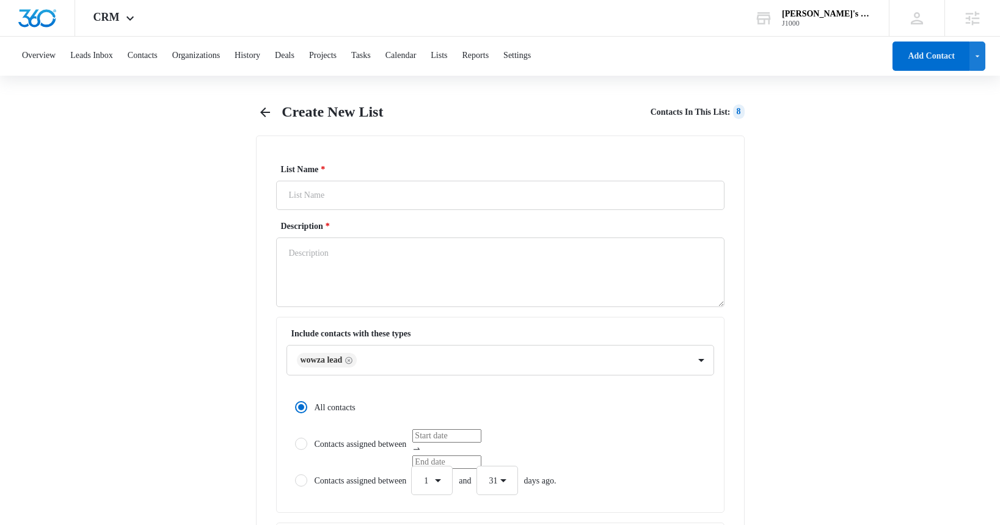
scroll to position [0, 0]
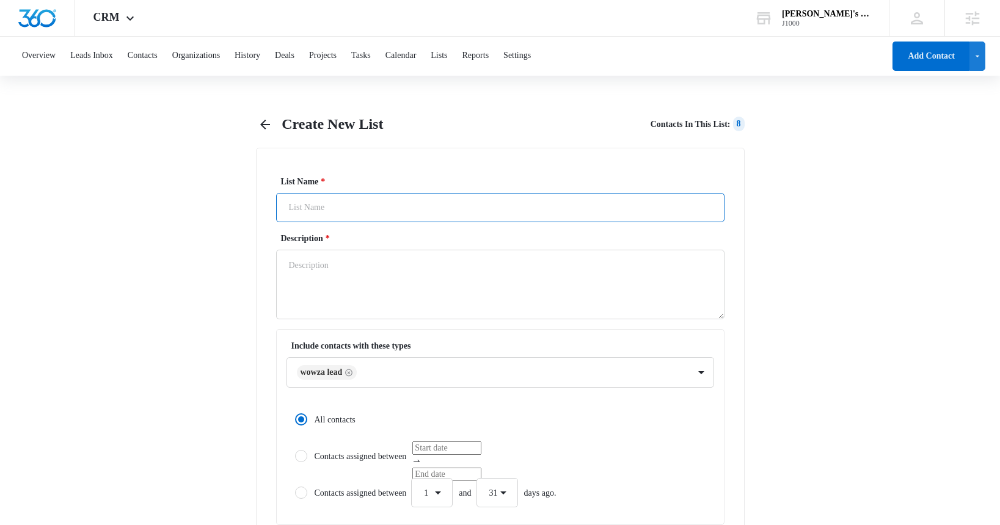
click at [332, 206] on input "List Name *" at bounding box center [500, 207] width 448 height 29
type input "Wowza"
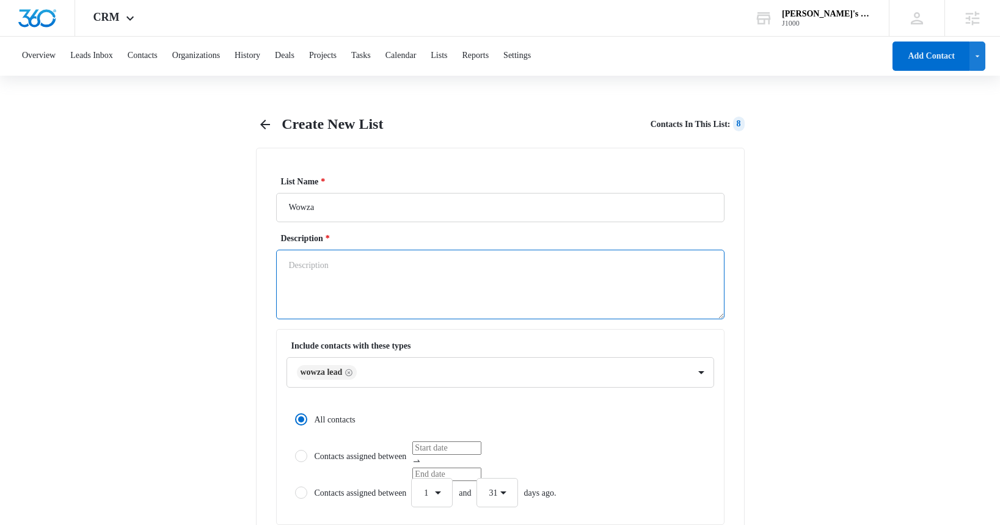
click at [331, 274] on textarea "Description *" at bounding box center [500, 285] width 448 height 70
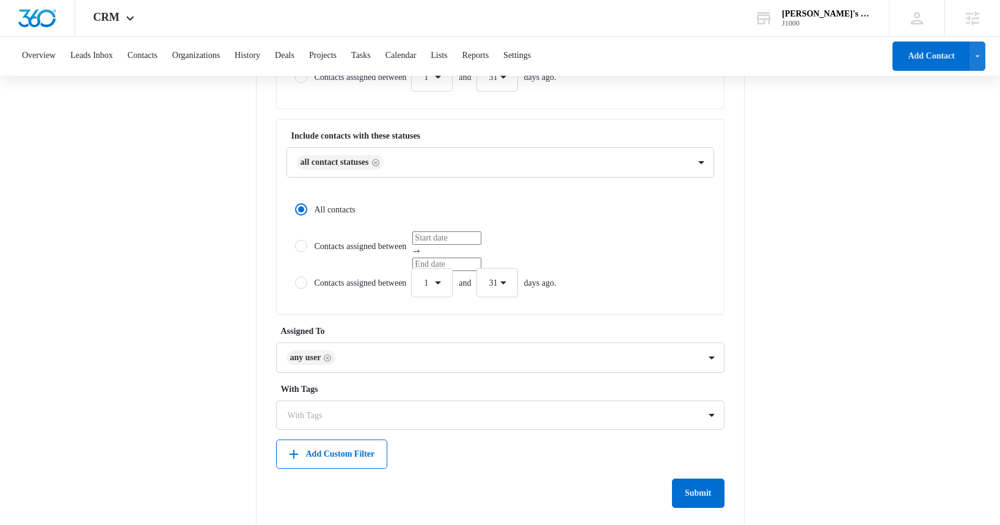
scroll to position [434, 0]
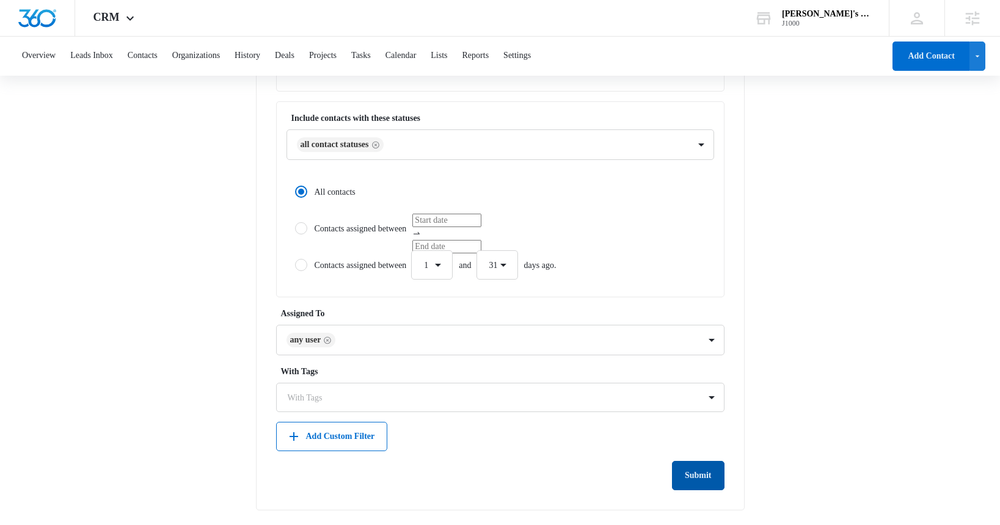
type textarea "w"
click at [692, 473] on button "Submit" at bounding box center [698, 475] width 53 height 29
